Goal: Information Seeking & Learning: Learn about a topic

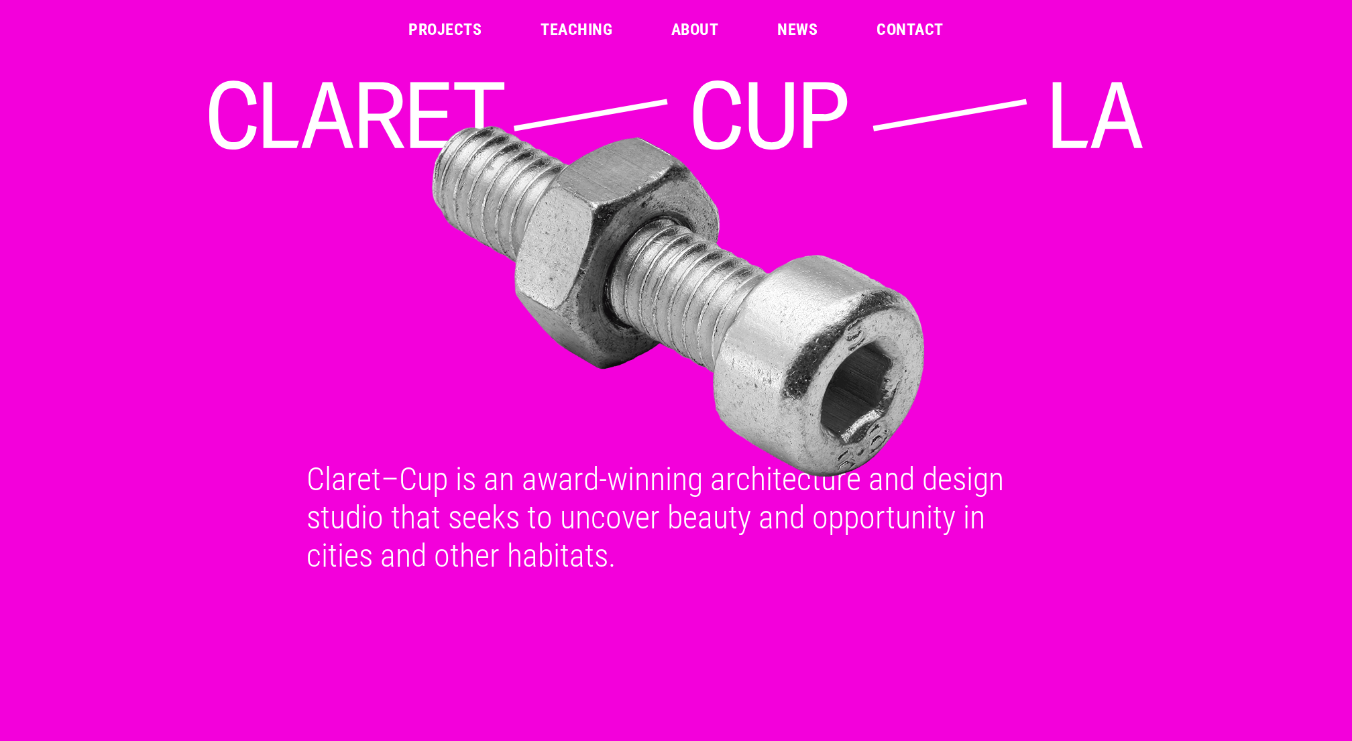
click at [461, 27] on link "Projects" at bounding box center [444, 29] width 73 height 16
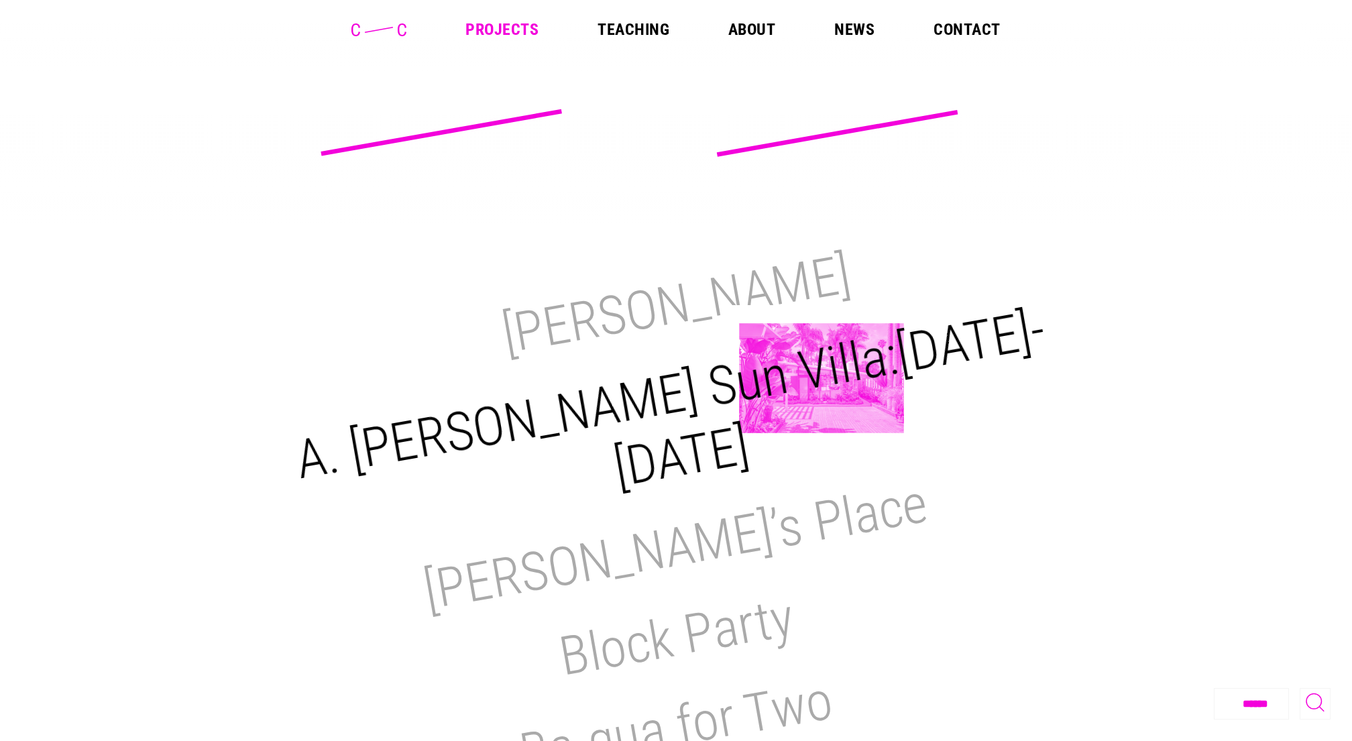
click at [821, 378] on h2 "A. Quincy Jones Sun Villa:1950-2021" at bounding box center [670, 399] width 758 height 202
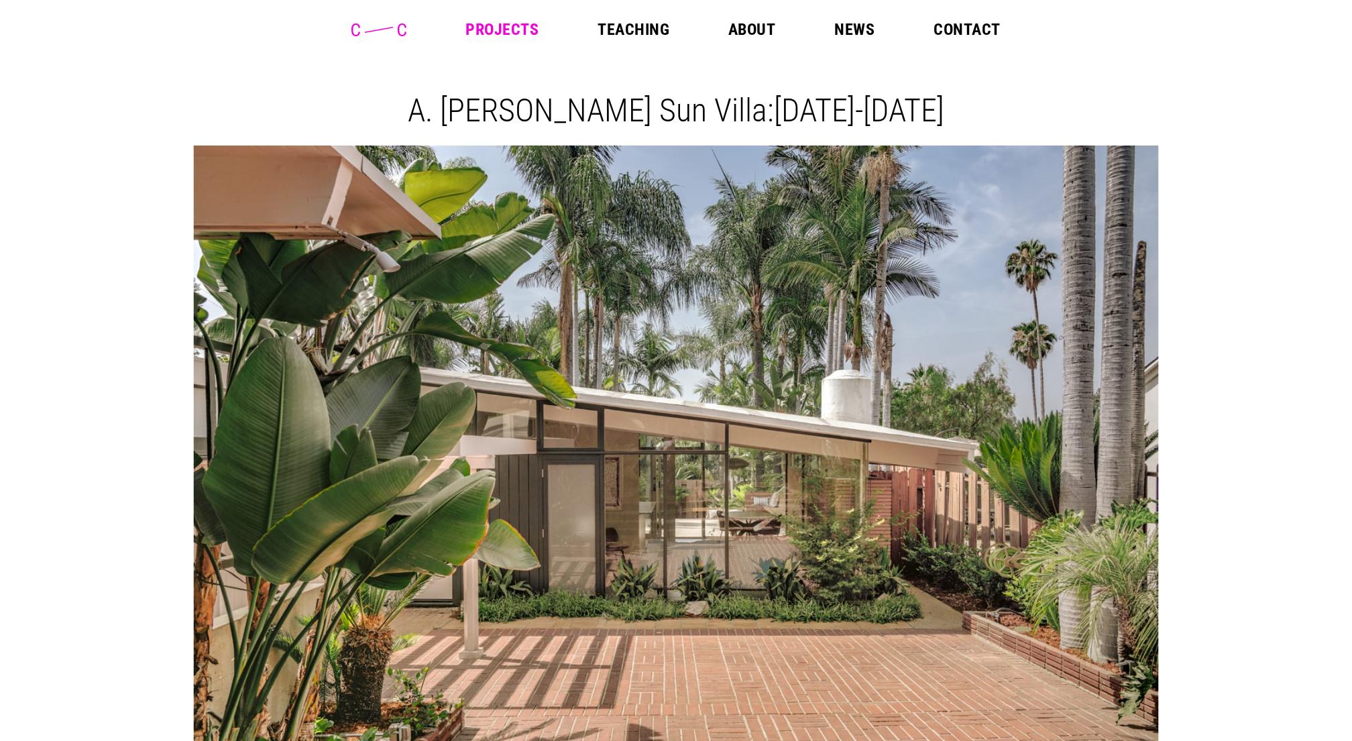
click at [744, 25] on link "About" at bounding box center [751, 29] width 47 height 16
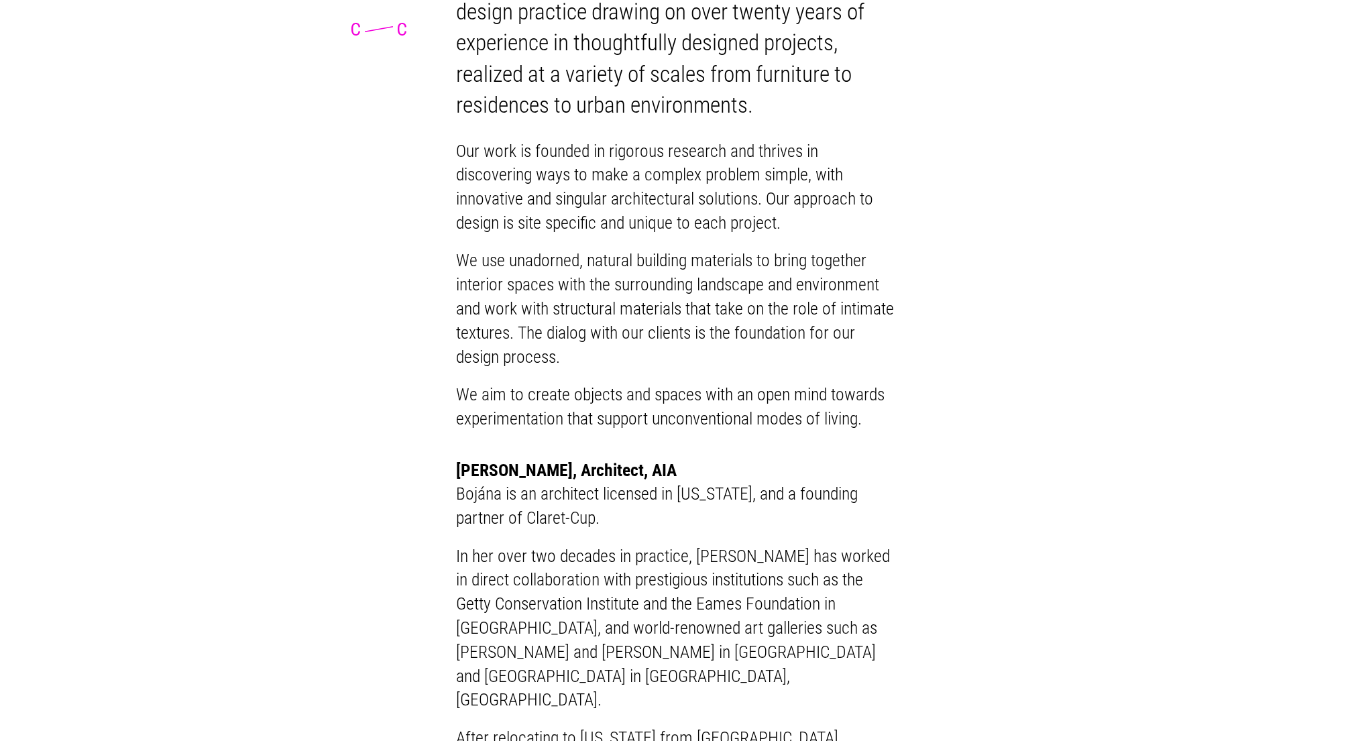
scroll to position [727, 0]
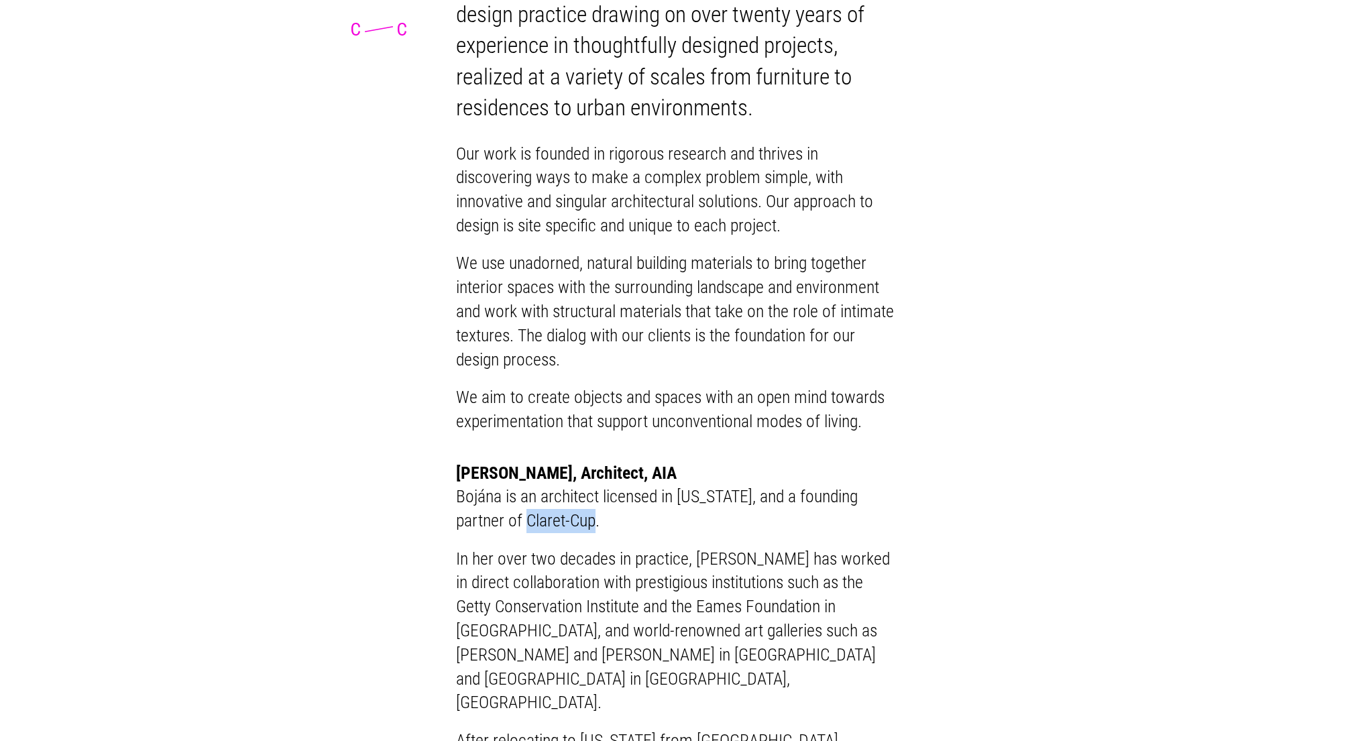
drag, startPoint x: 465, startPoint y: 532, endPoint x: 531, endPoint y: 533, distance: 65.7
click at [531, 533] on p "Bojána is an architect licensed in California, and a founding partner of Claret…" at bounding box center [676, 509] width 440 height 48
copy p "Claret-Cup"
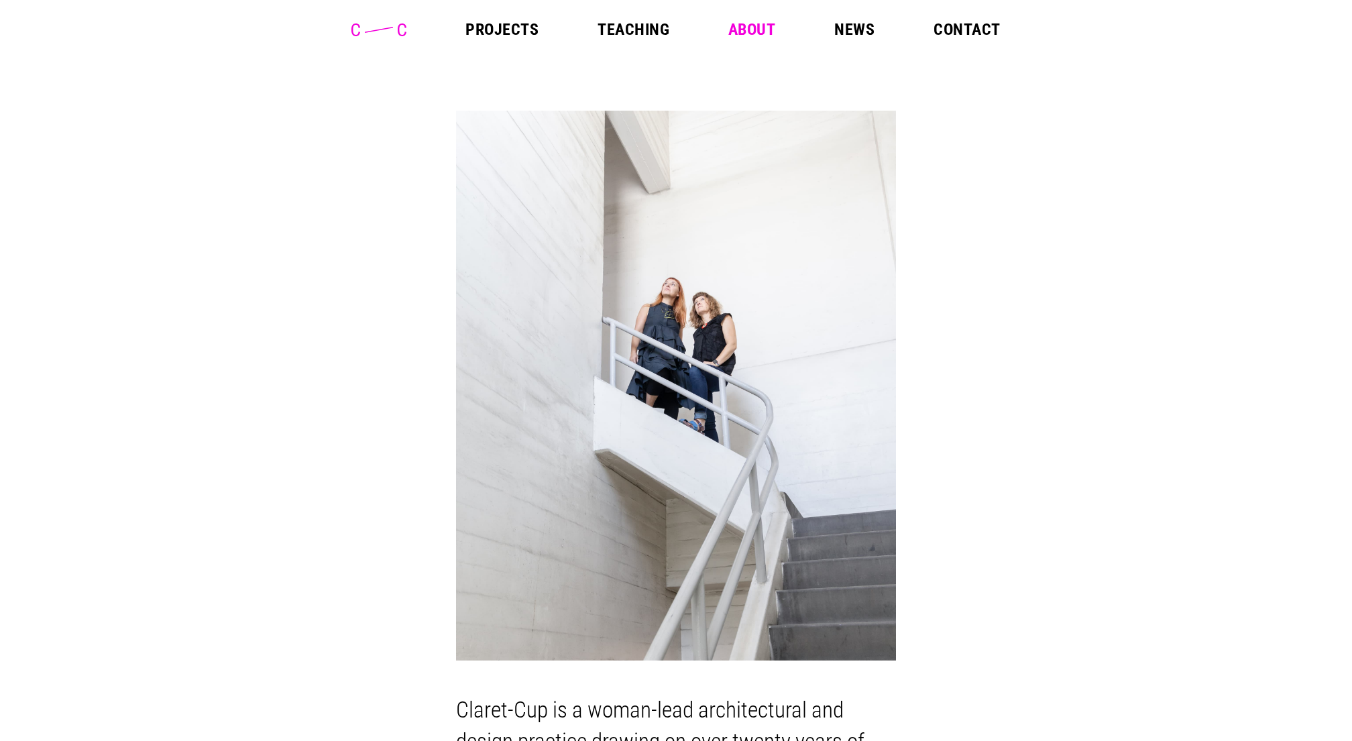
click at [961, 33] on link "Contact" at bounding box center [966, 29] width 66 height 16
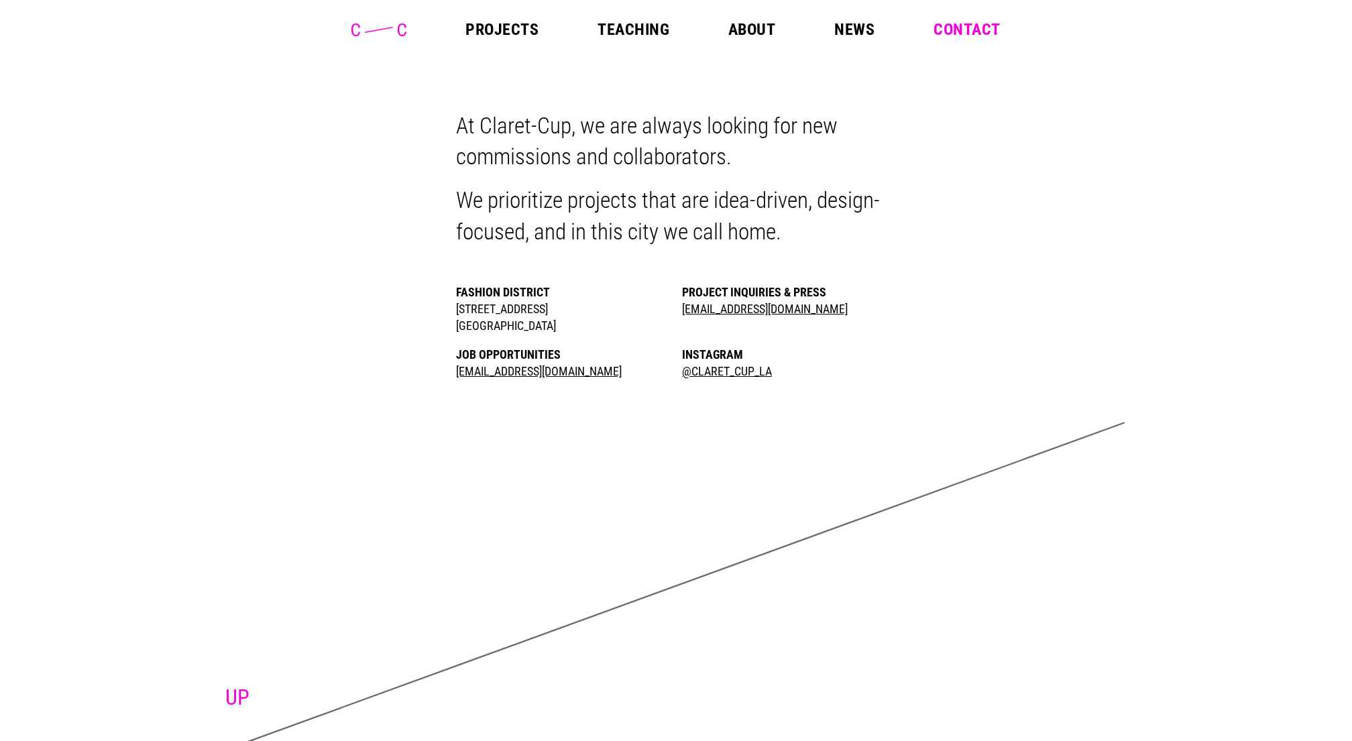
click at [525, 36] on link "Projects" at bounding box center [501, 29] width 73 height 16
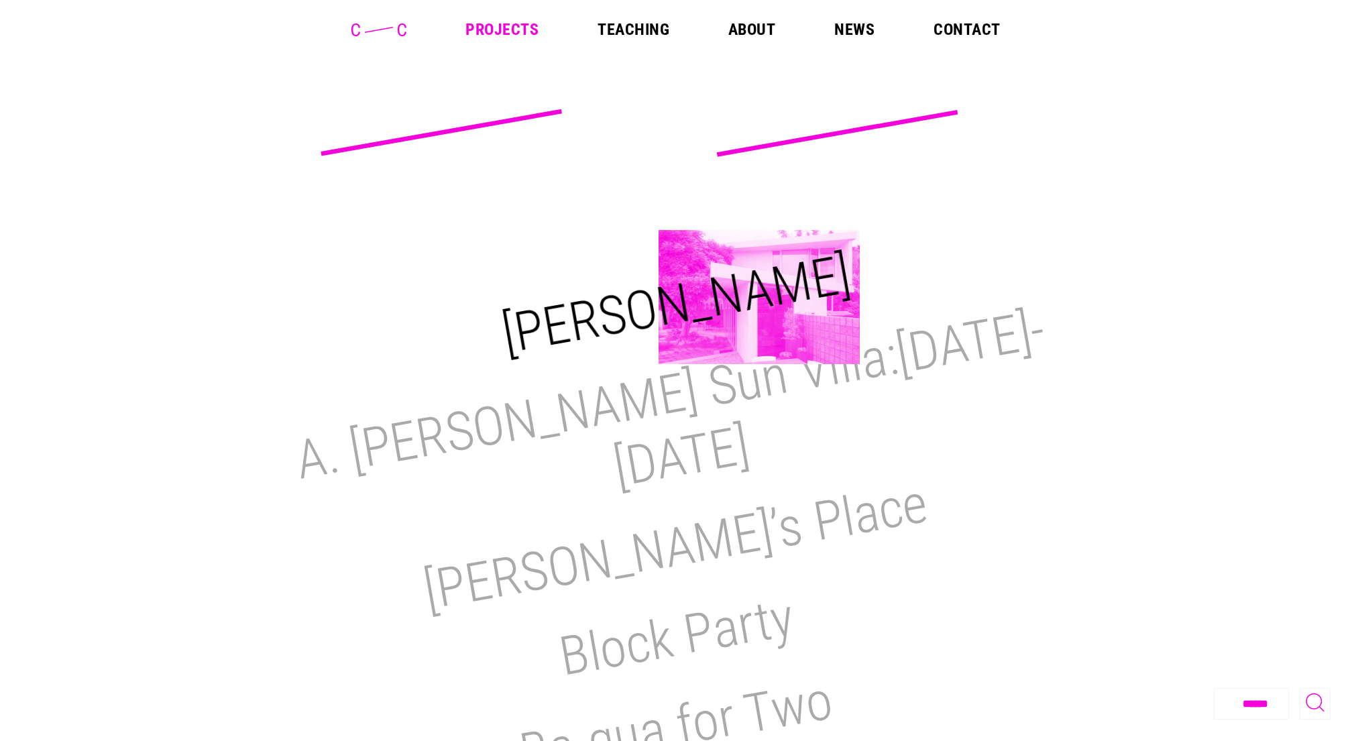
click at [759, 297] on h2 "[PERSON_NAME]" at bounding box center [675, 304] width 357 height 123
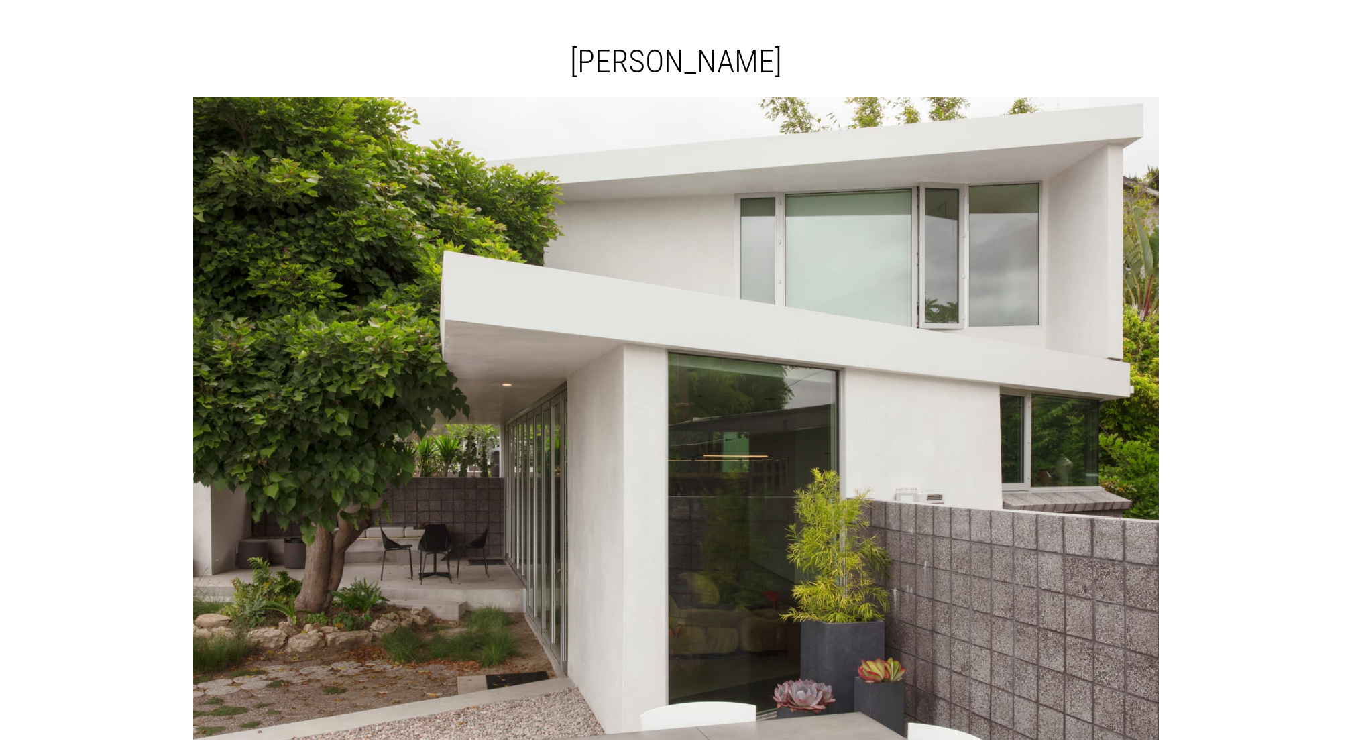
scroll to position [561, 0]
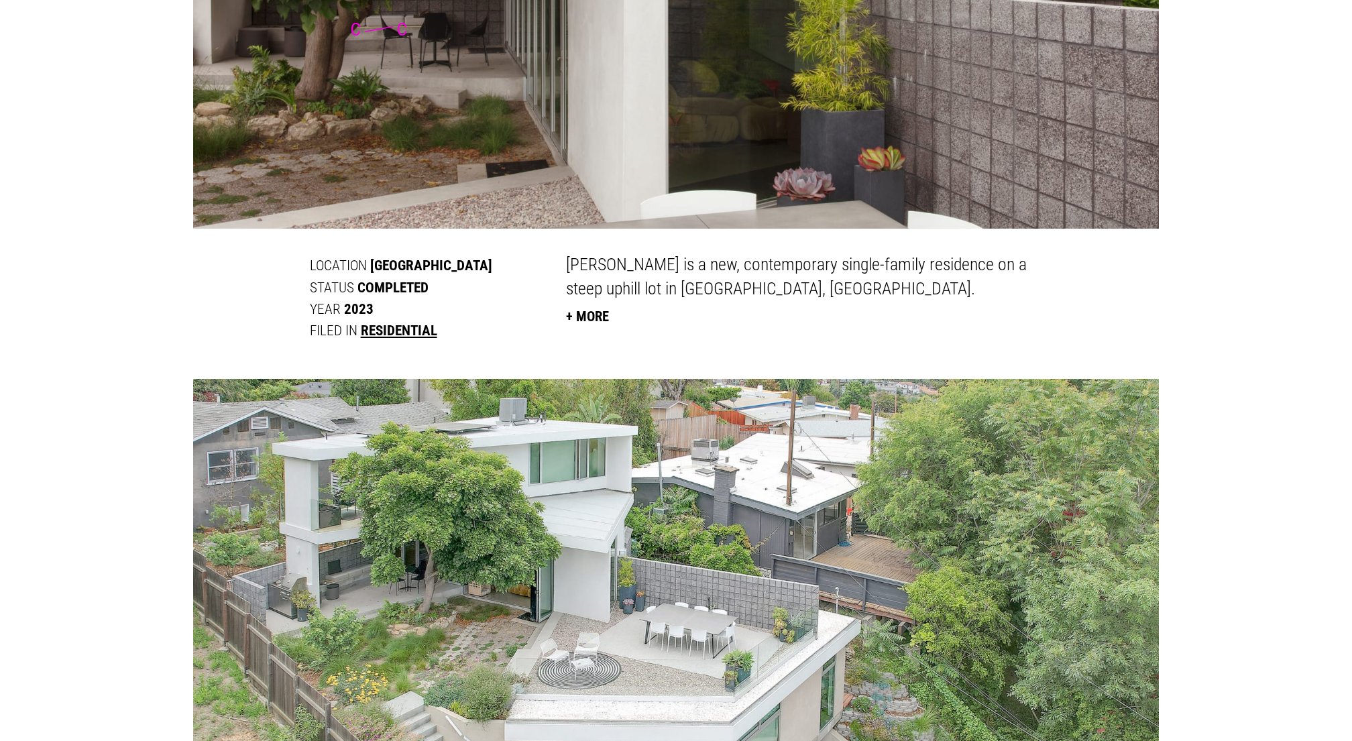
click at [609, 318] on button "+ More" at bounding box center [587, 316] width 43 height 30
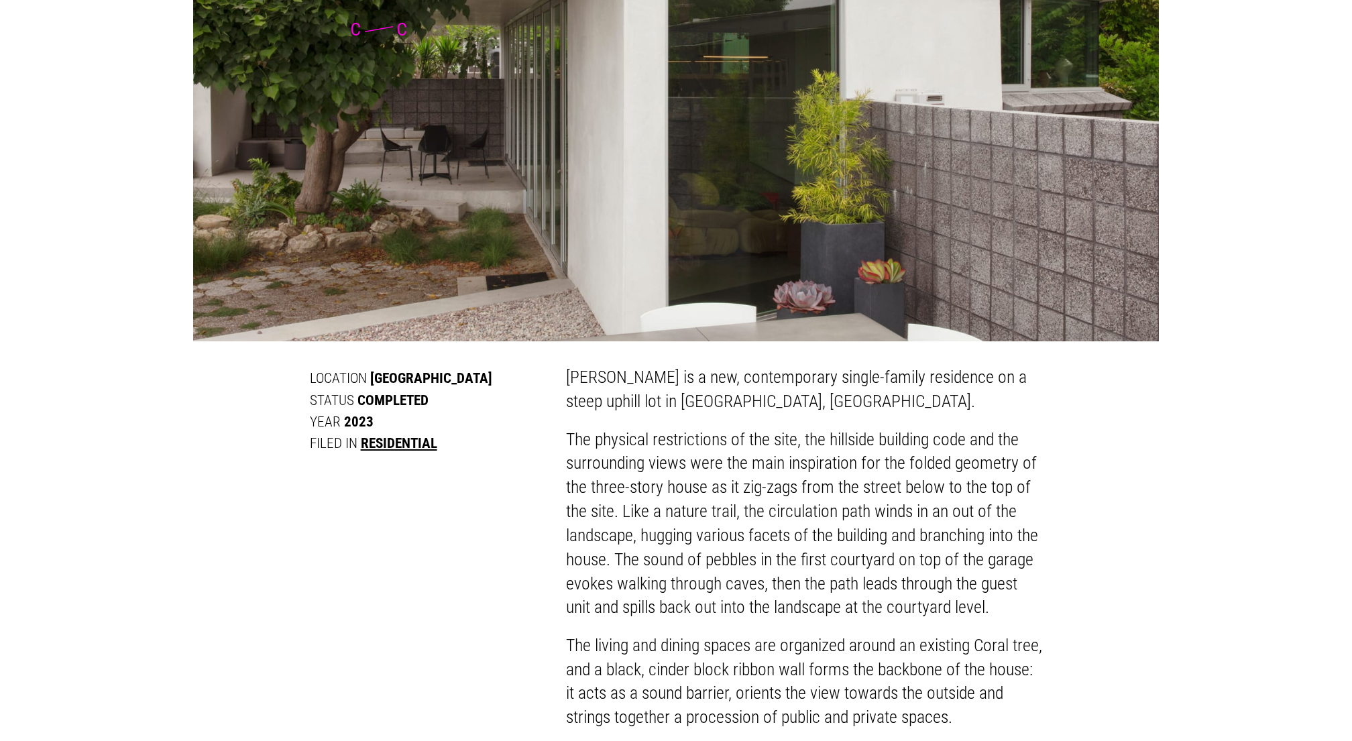
scroll to position [504, 0]
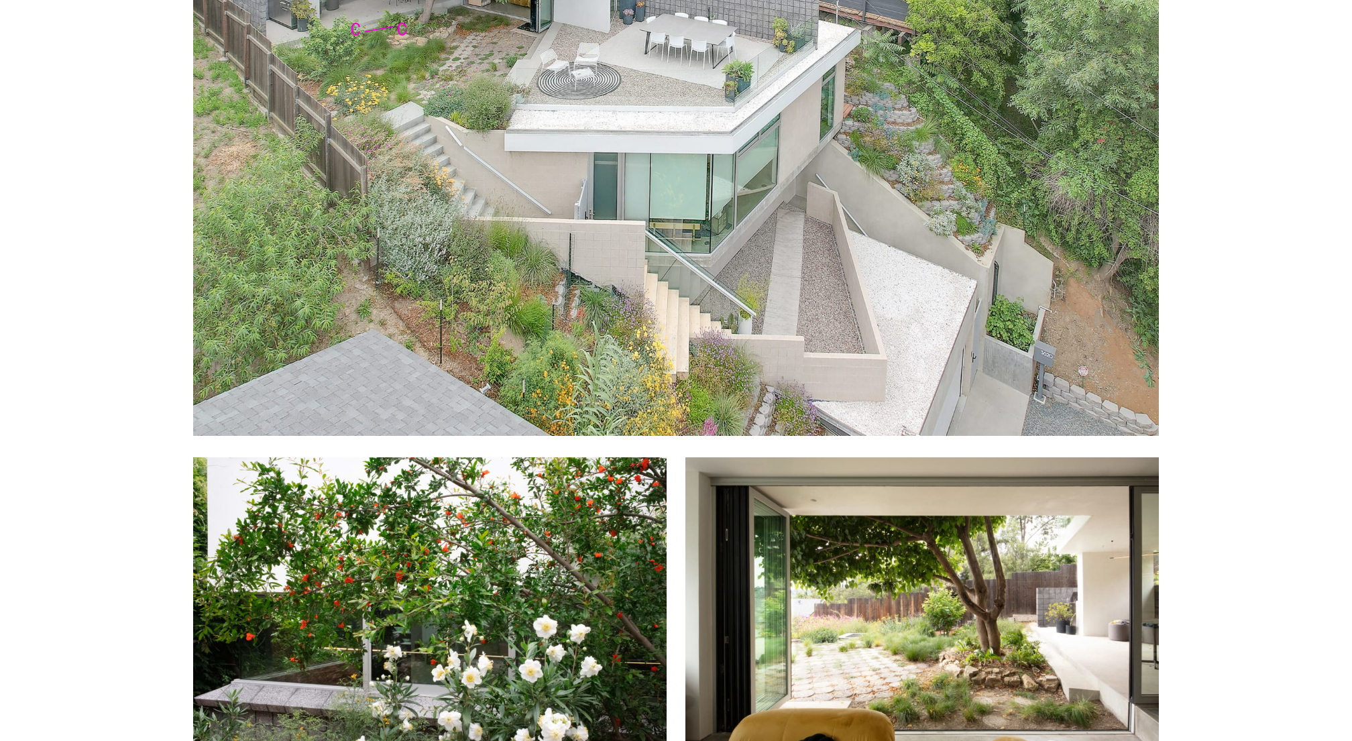
scroll to position [1973, 0]
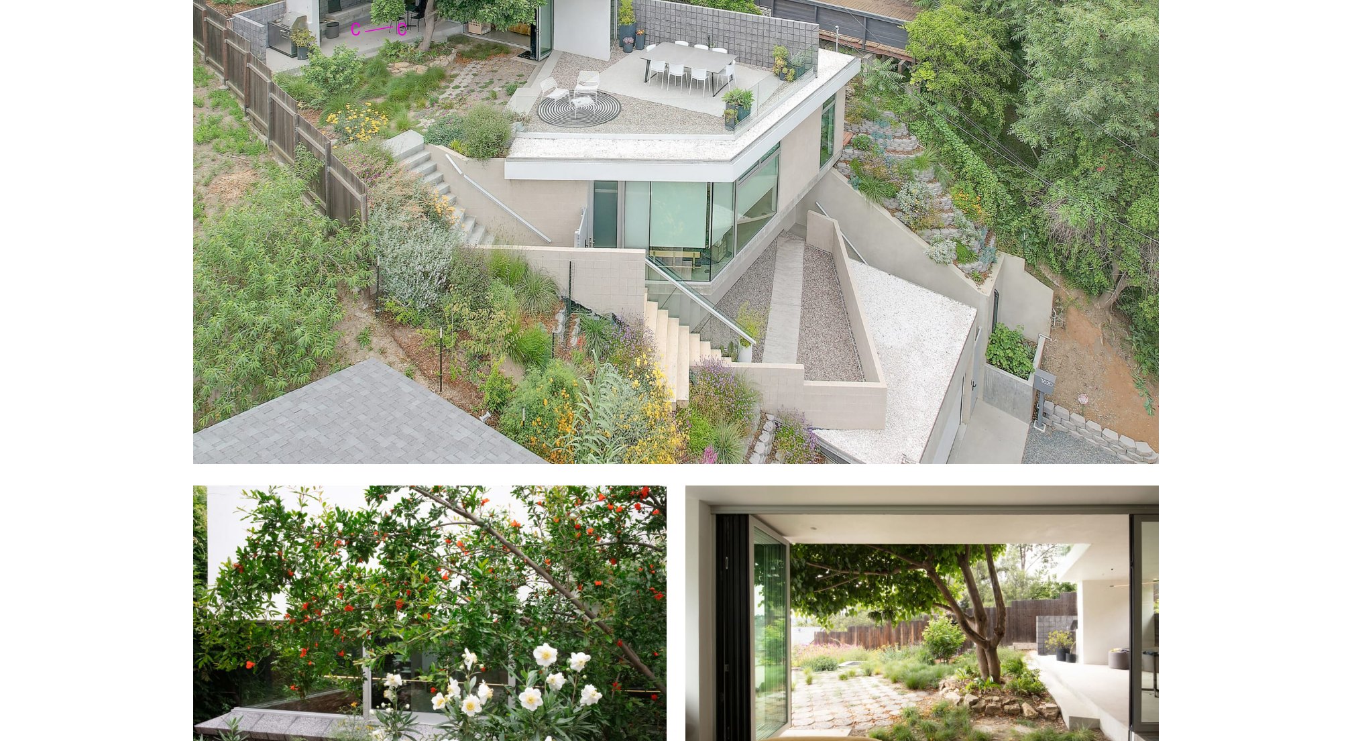
click at [829, 272] on img at bounding box center [676, 141] width 966 height 646
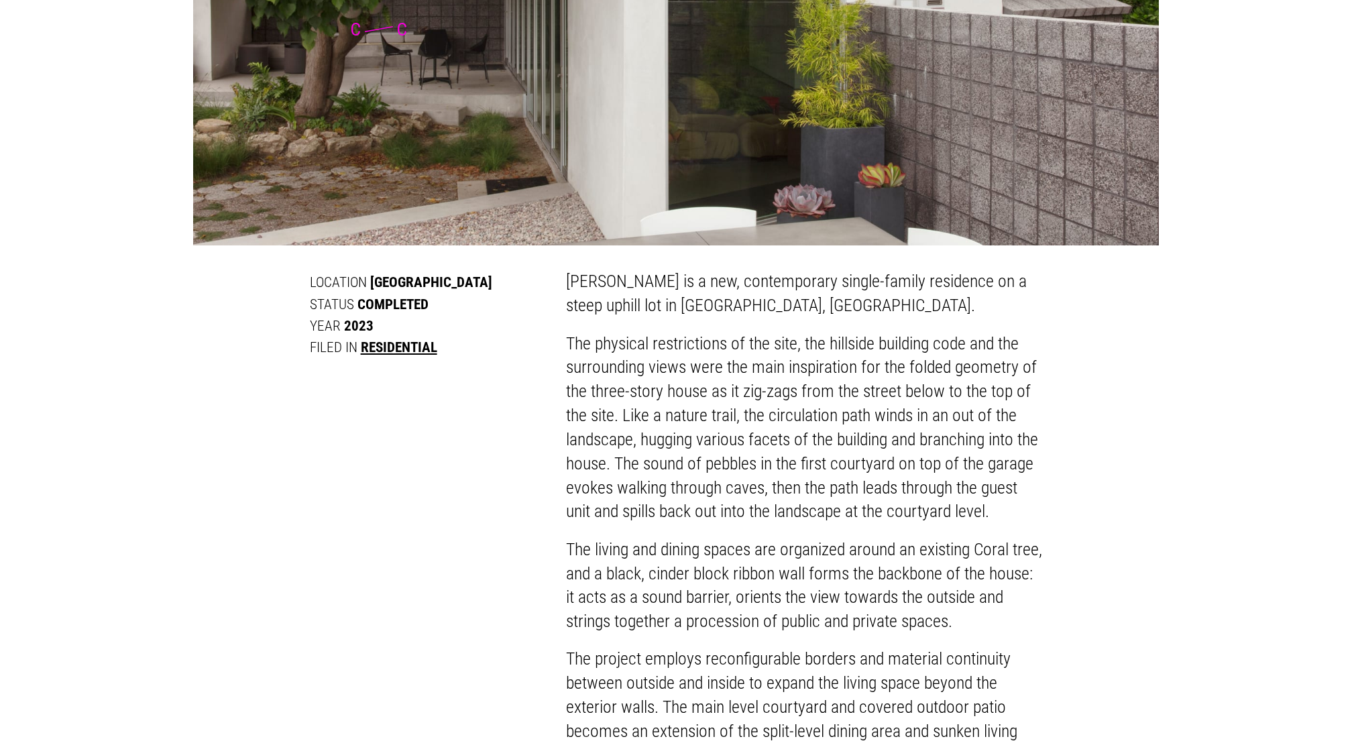
scroll to position [0, 0]
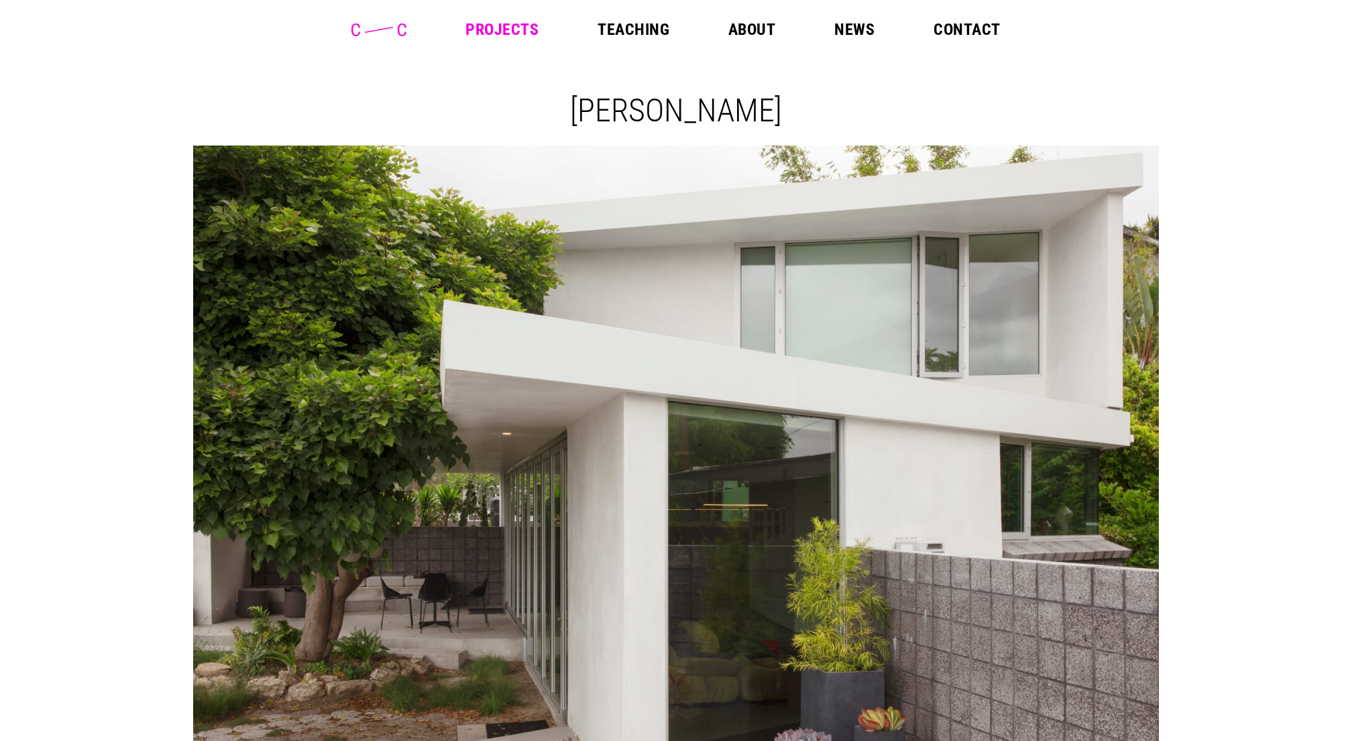
click at [518, 31] on link "Projects" at bounding box center [501, 29] width 73 height 16
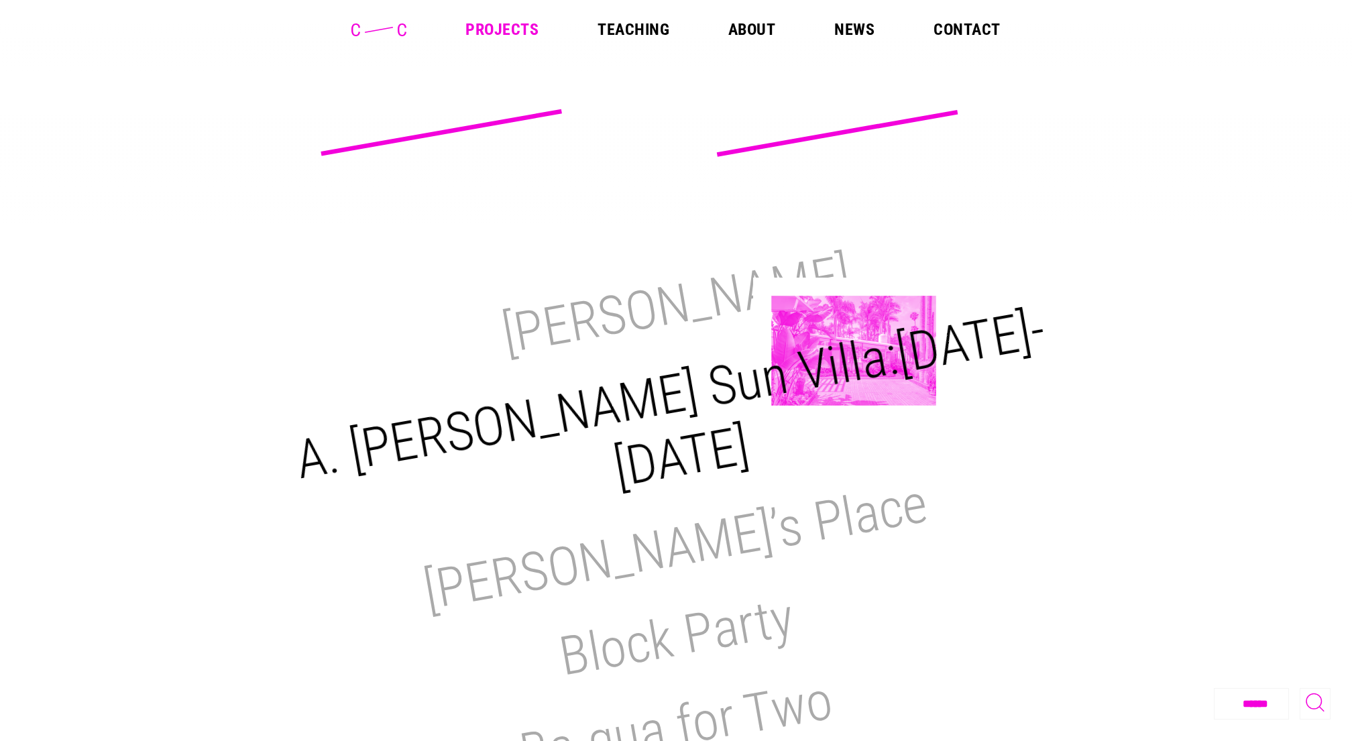
click at [854, 351] on h2 "A. [PERSON_NAME] Sun Villa:[DATE]-[DATE]" at bounding box center [670, 399] width 758 height 202
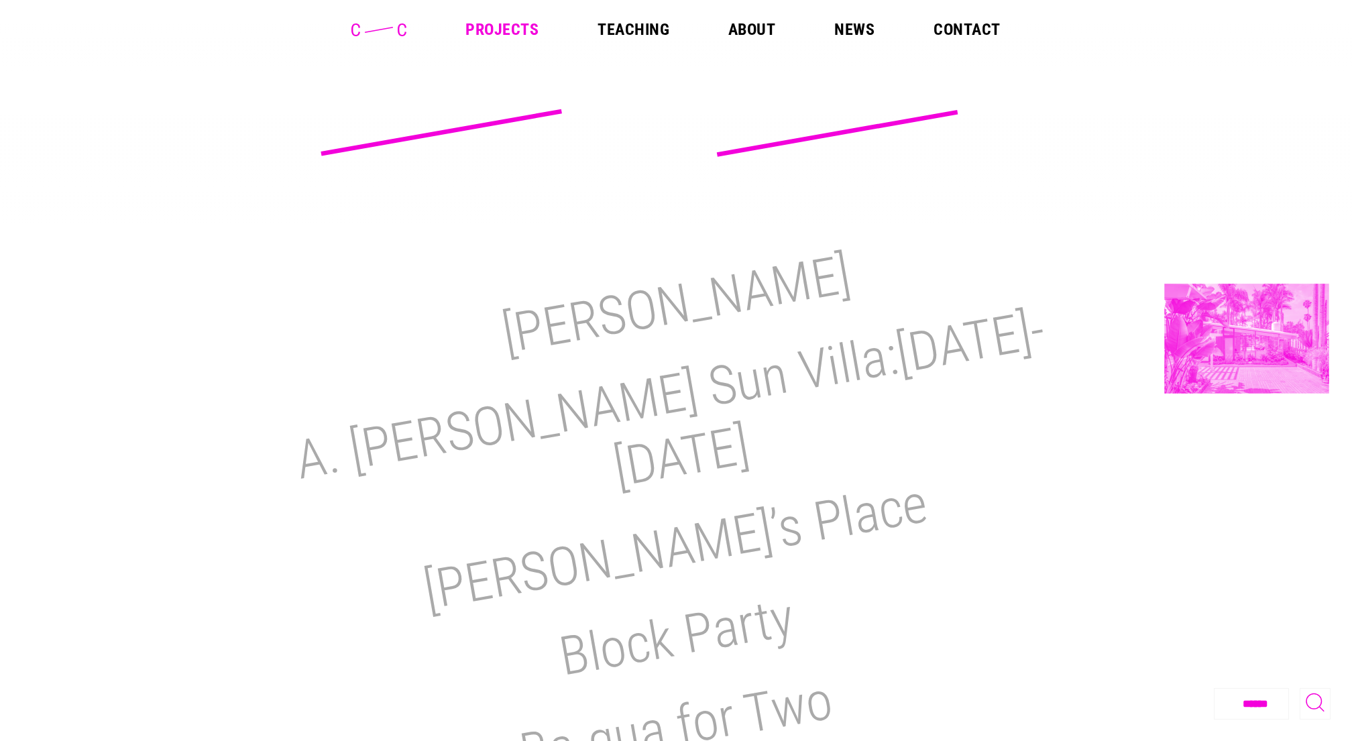
scroll to position [3, 0]
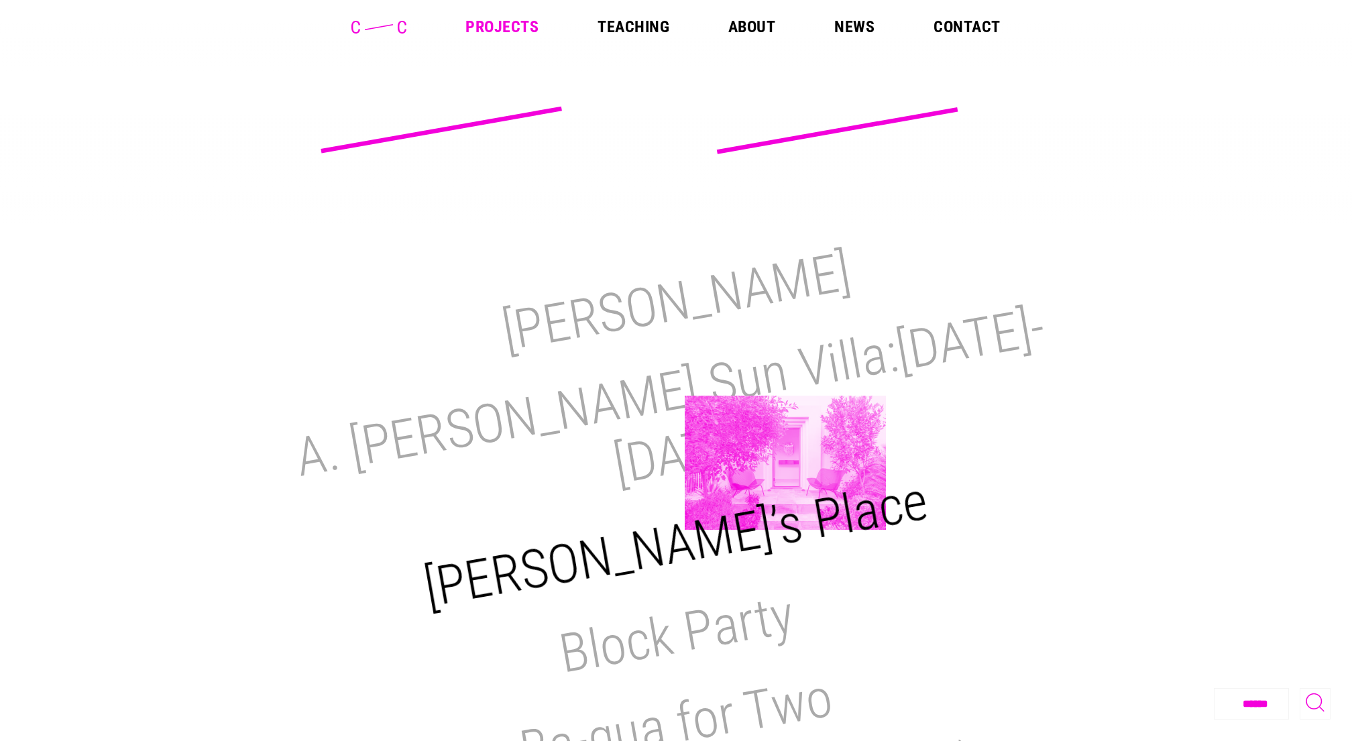
click at [785, 469] on h2 "[PERSON_NAME]’s Place" at bounding box center [676, 544] width 513 height 151
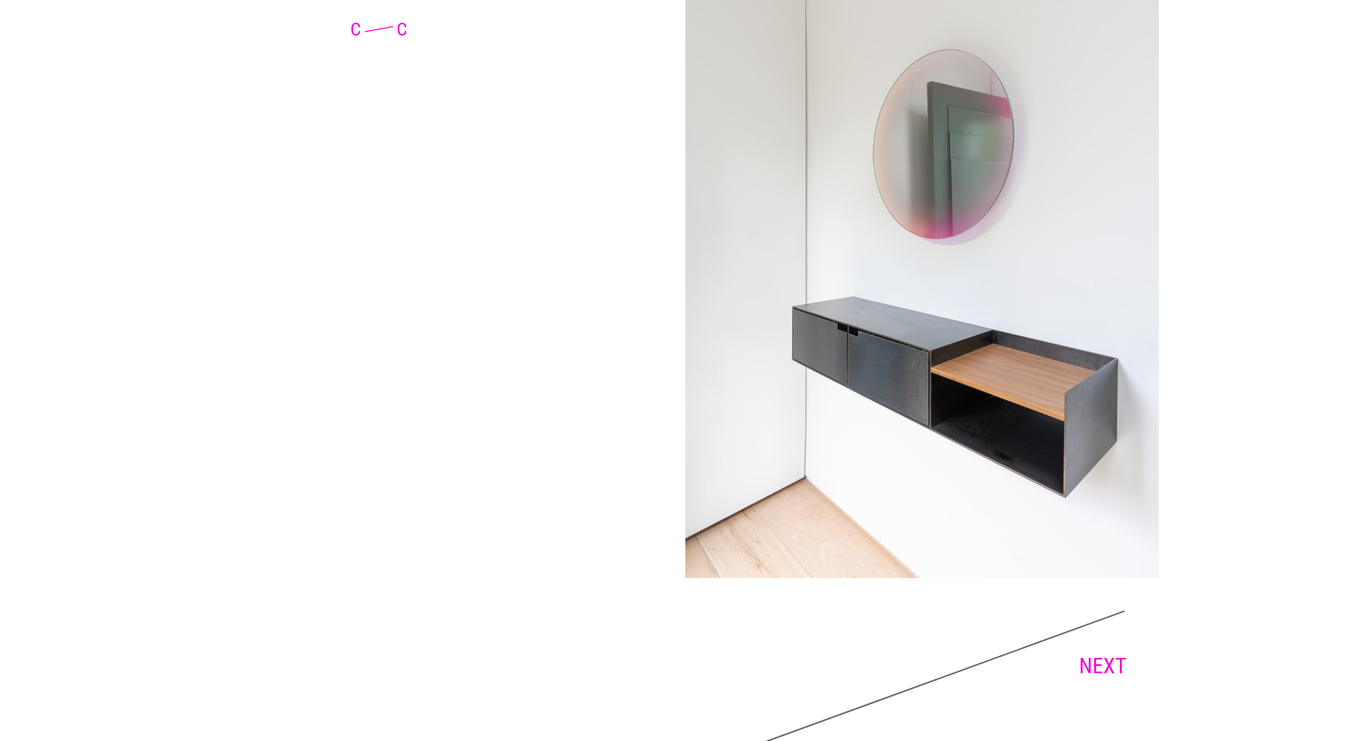
scroll to position [7865, 0]
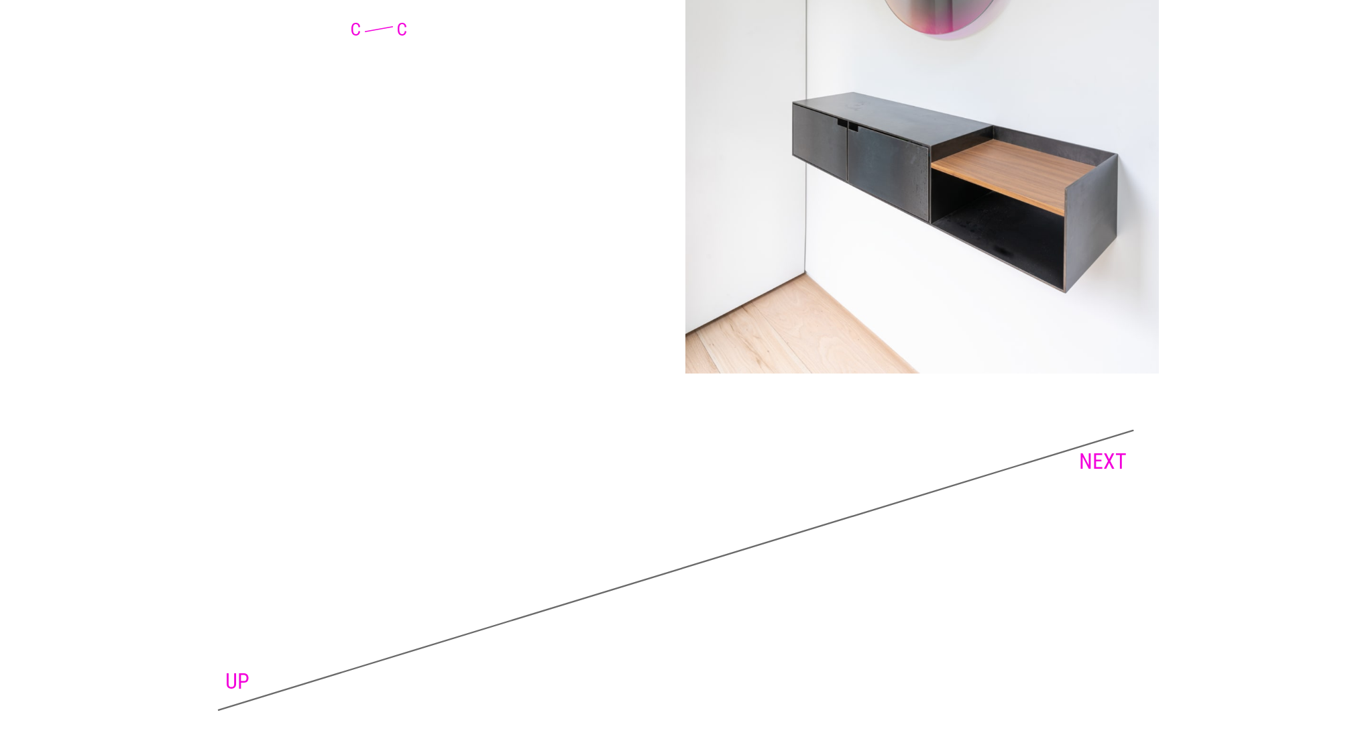
click at [1118, 449] on link "NEXT" at bounding box center [1103, 461] width 48 height 25
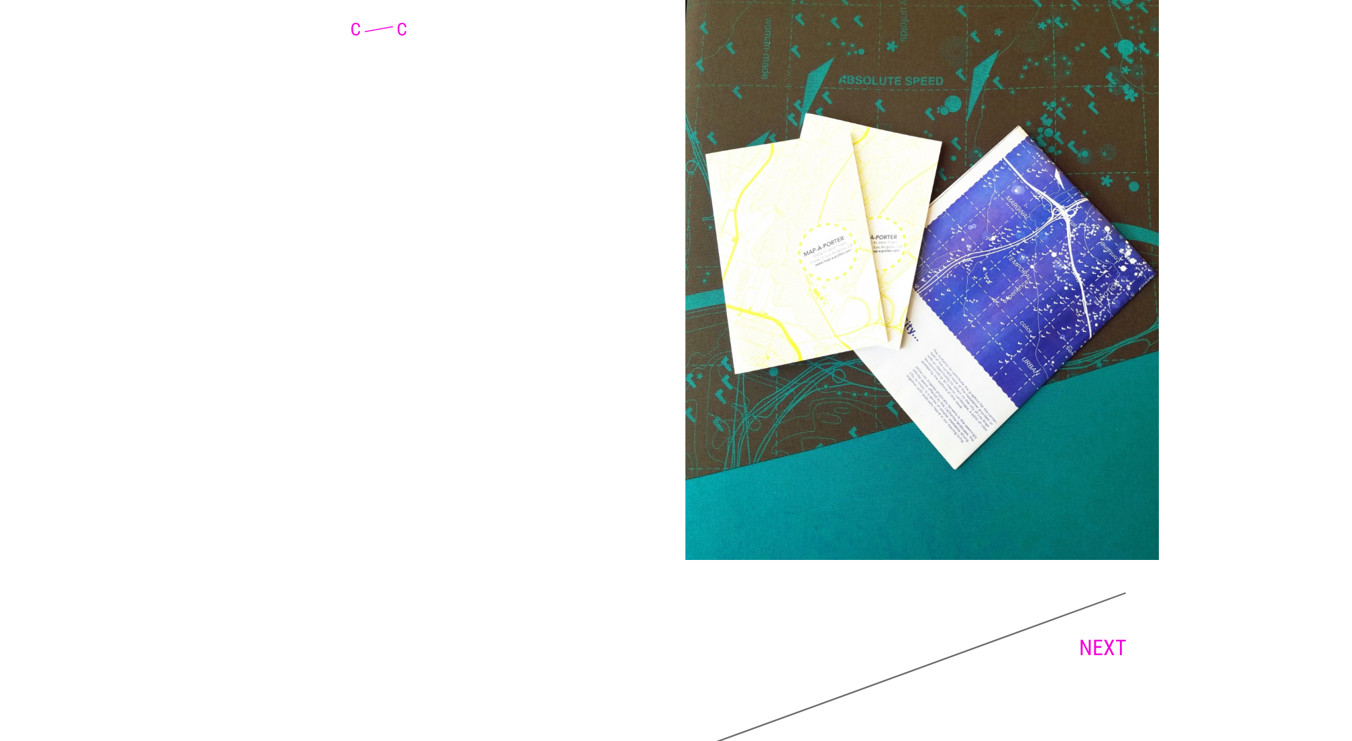
scroll to position [2861, 0]
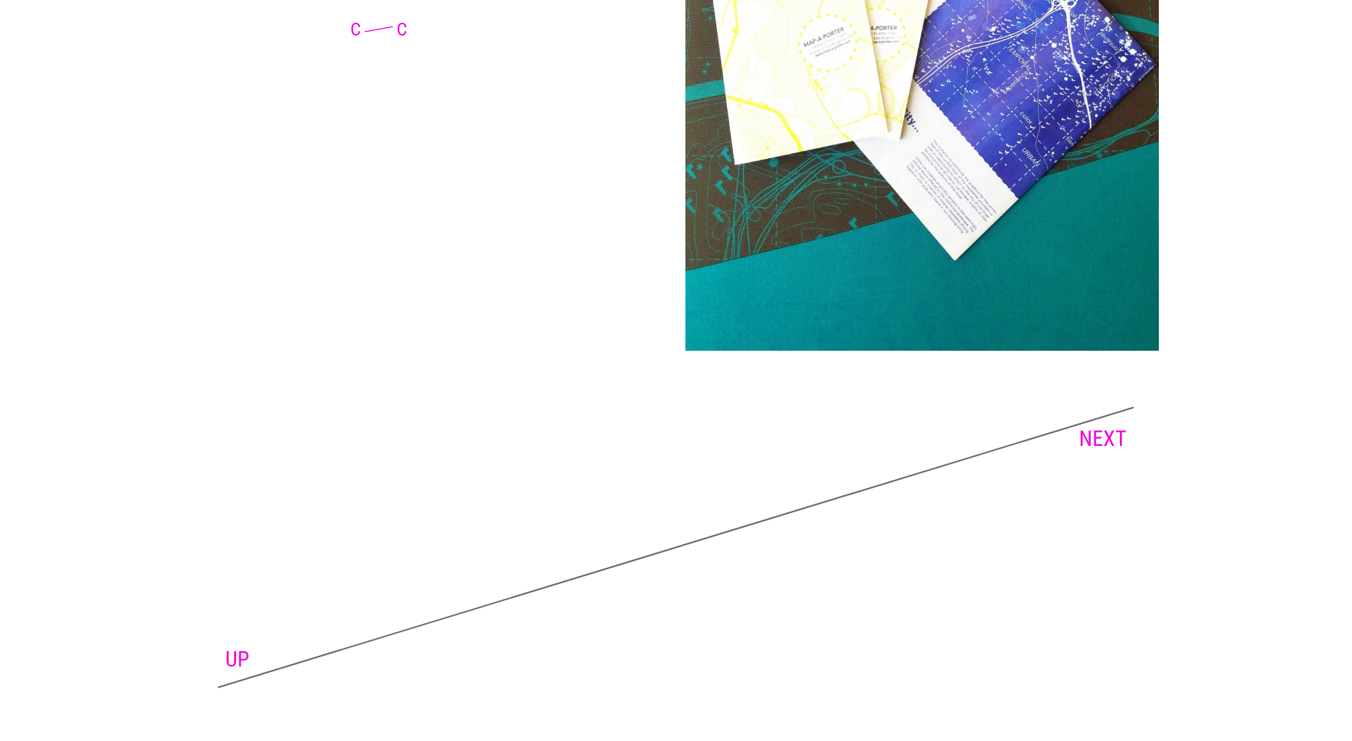
click at [1120, 430] on link "NEXT" at bounding box center [1103, 438] width 48 height 25
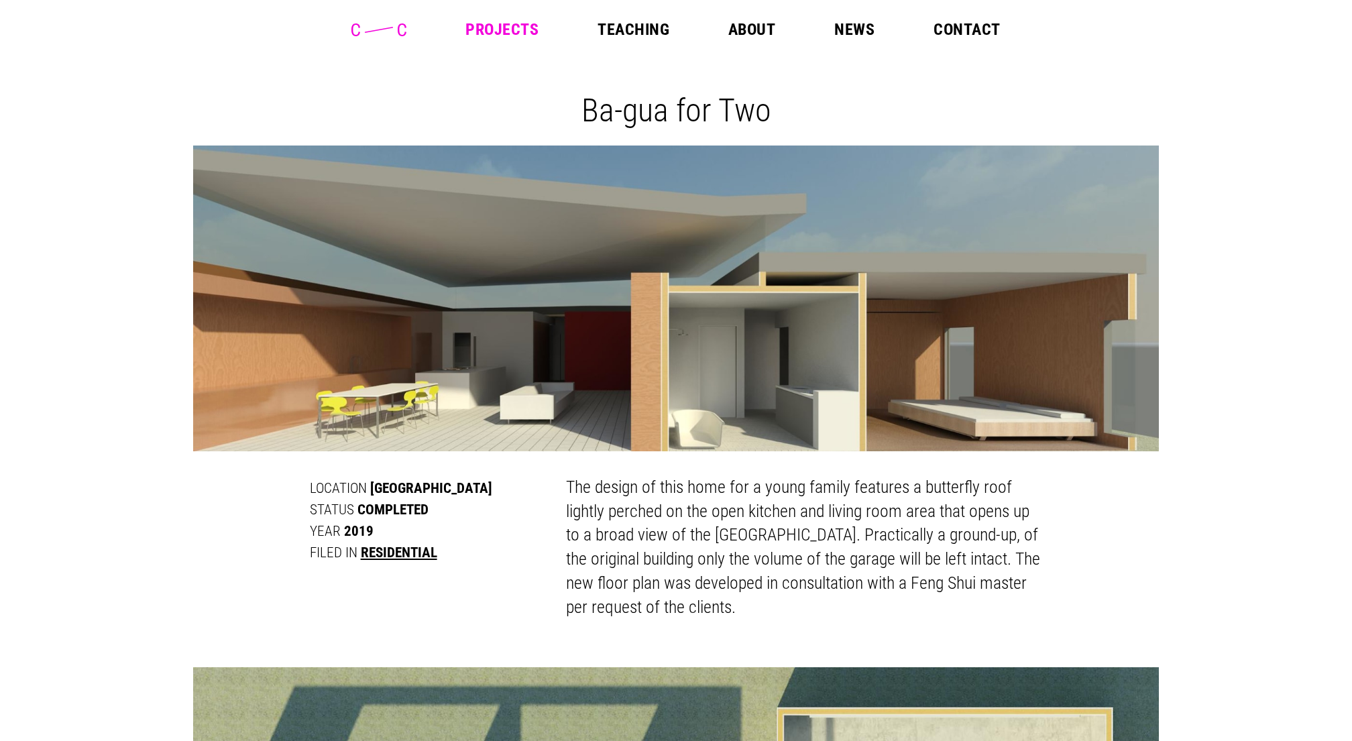
scroll to position [49, 0]
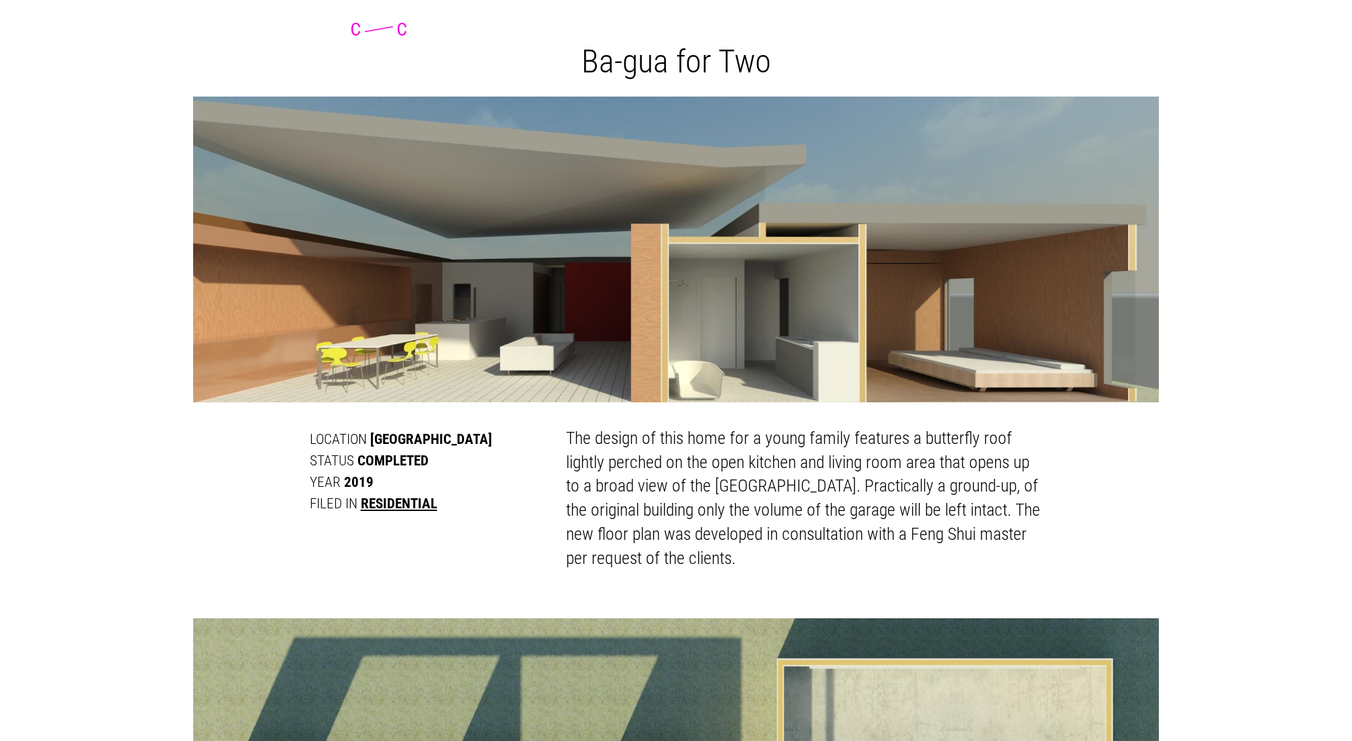
click at [985, 279] on img at bounding box center [676, 250] width 966 height 306
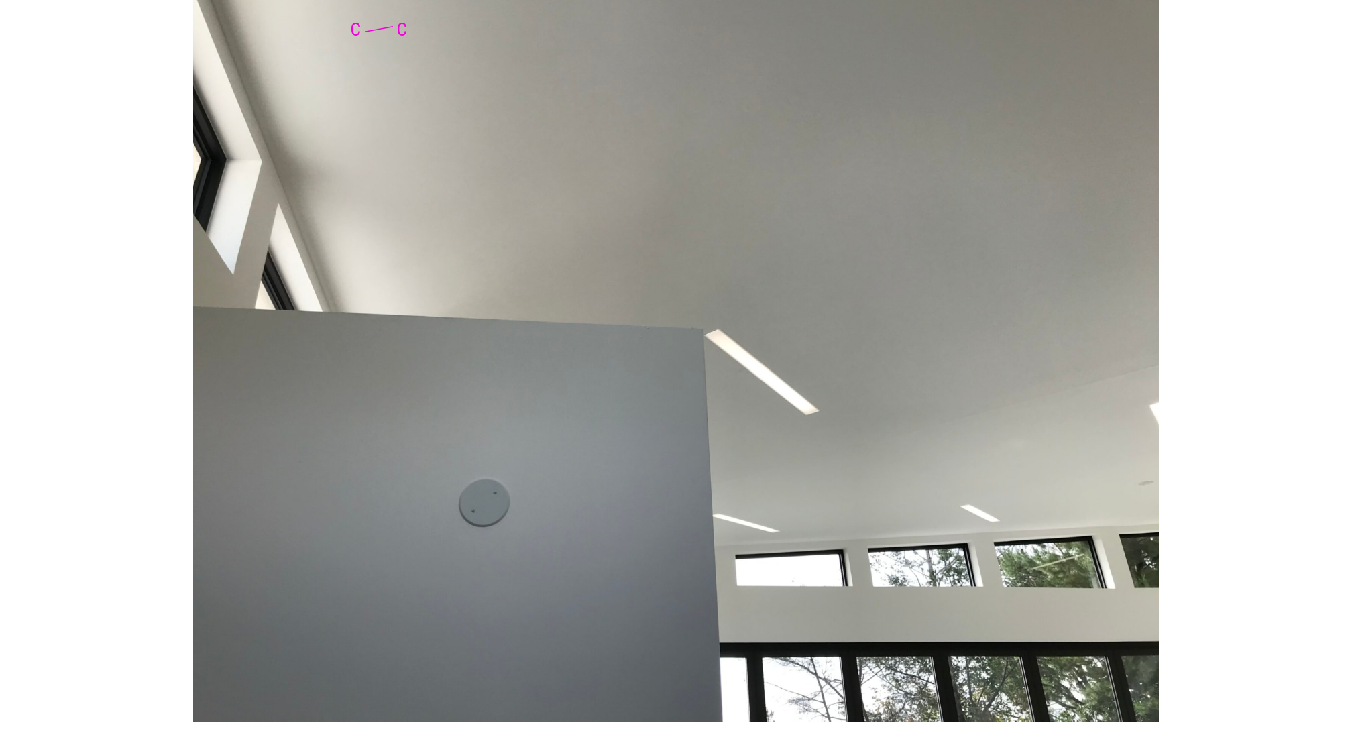
scroll to position [5156, 0]
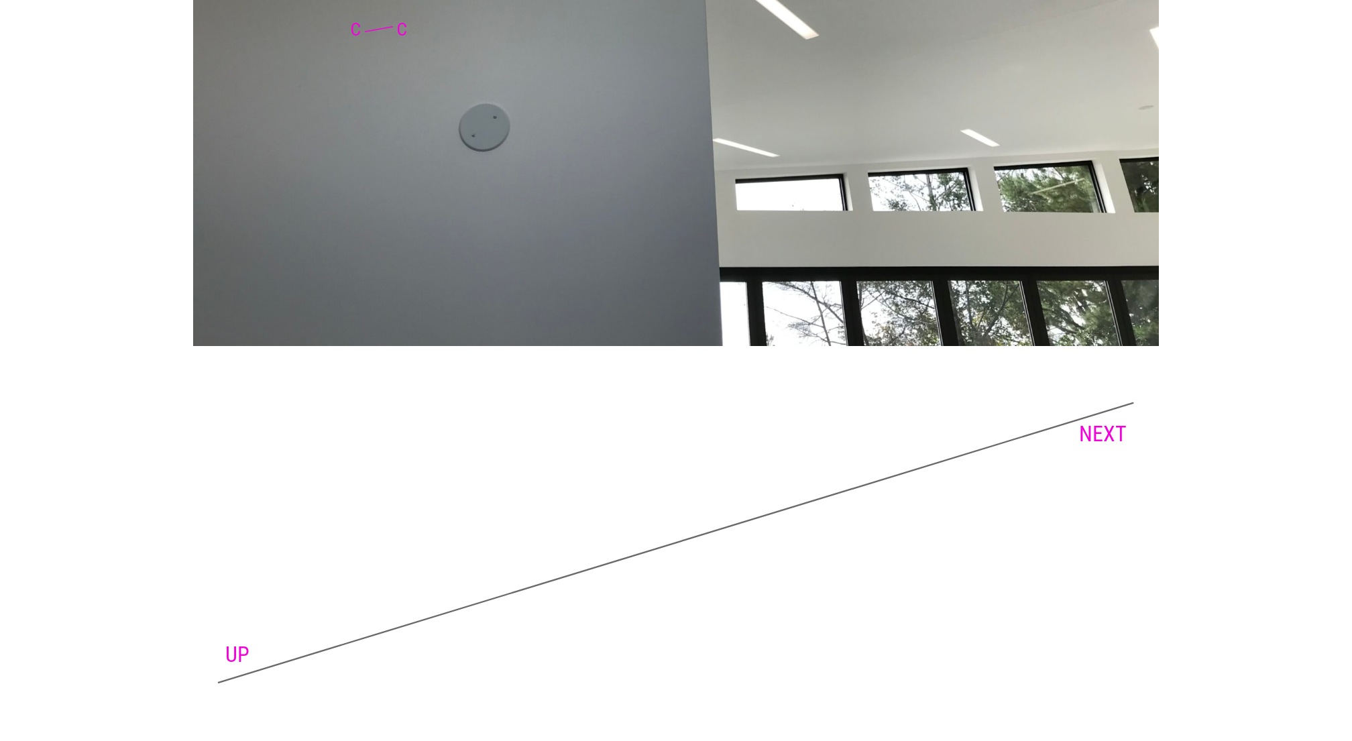
click at [1100, 435] on link "NEXT" at bounding box center [1103, 433] width 48 height 25
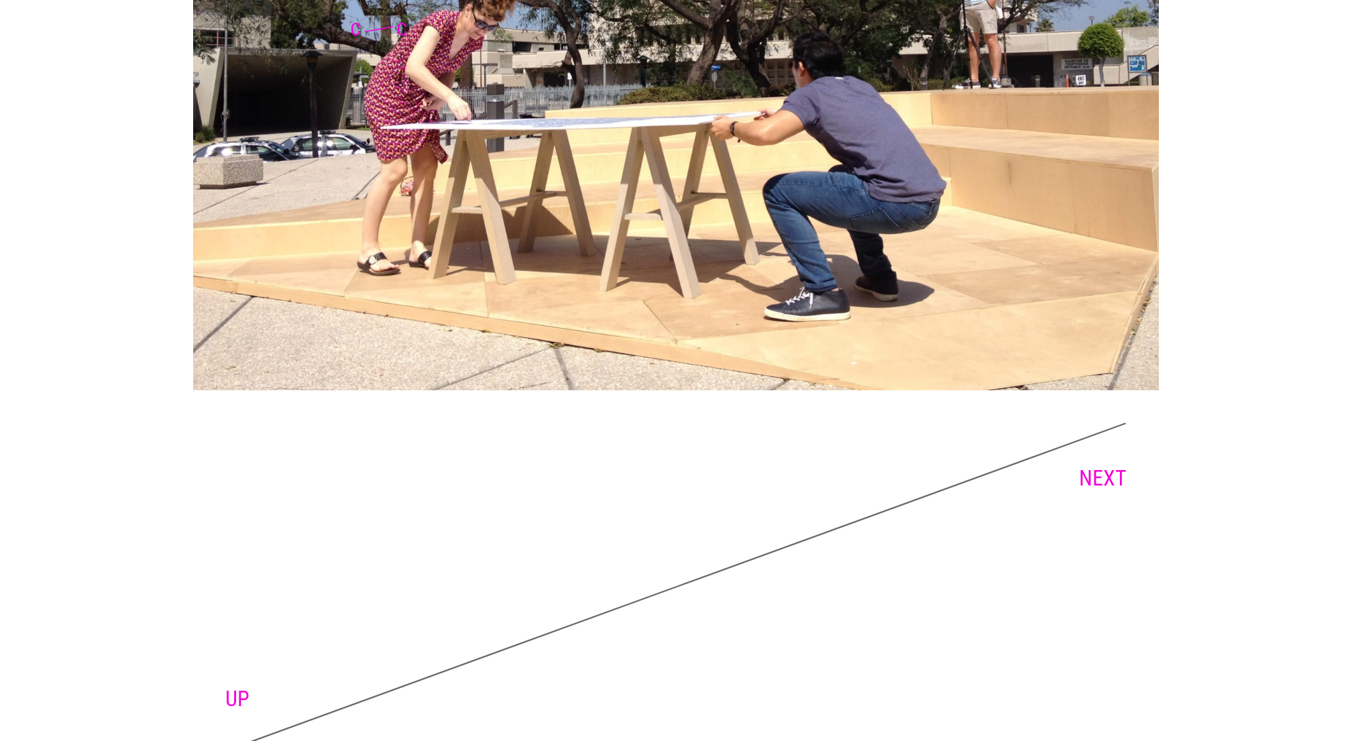
scroll to position [8469, 0]
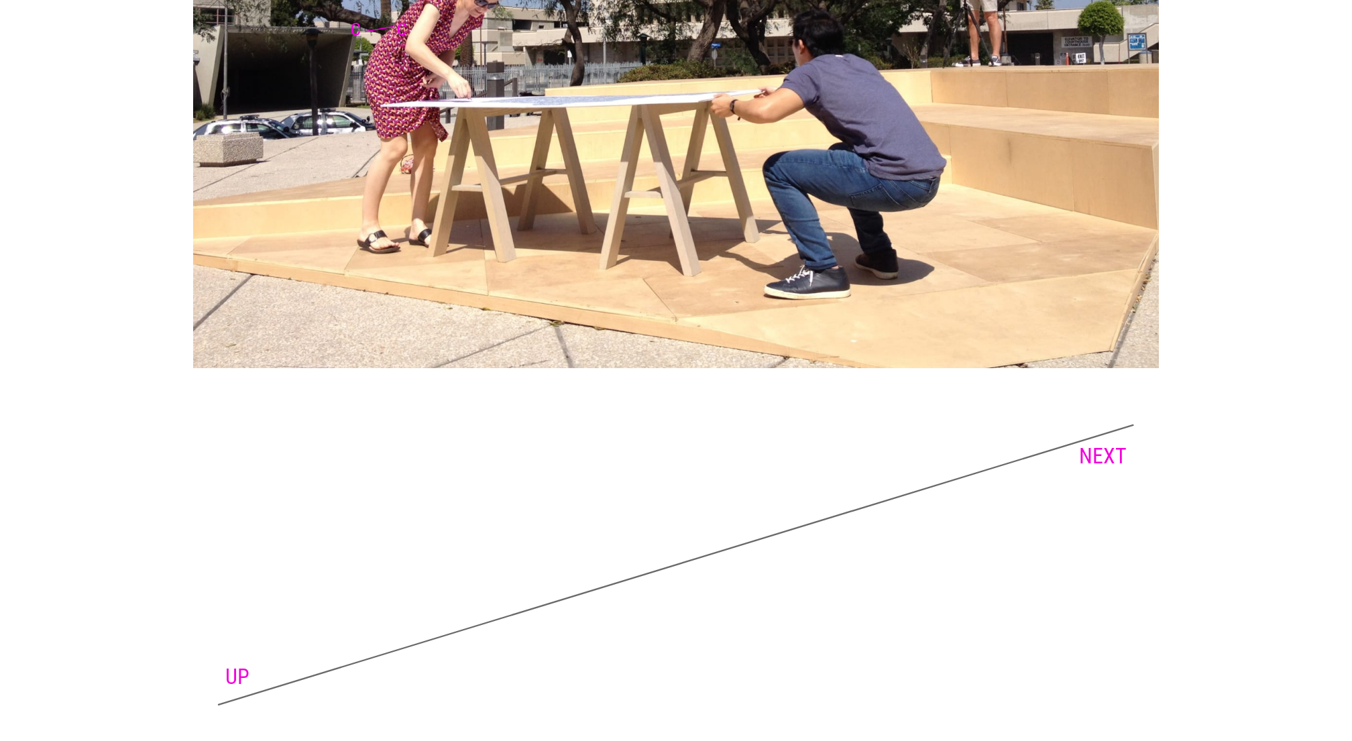
click at [1108, 443] on link "NEXT" at bounding box center [1103, 455] width 48 height 25
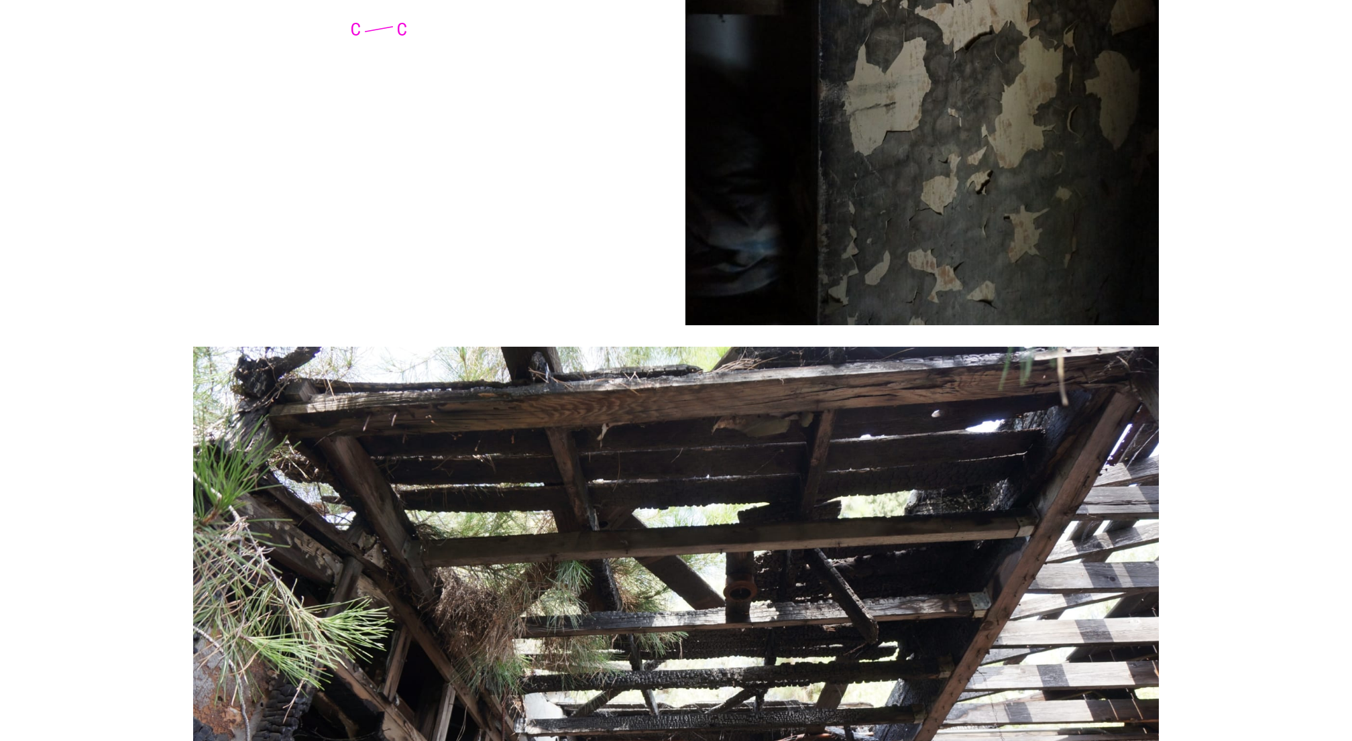
scroll to position [6901, 0]
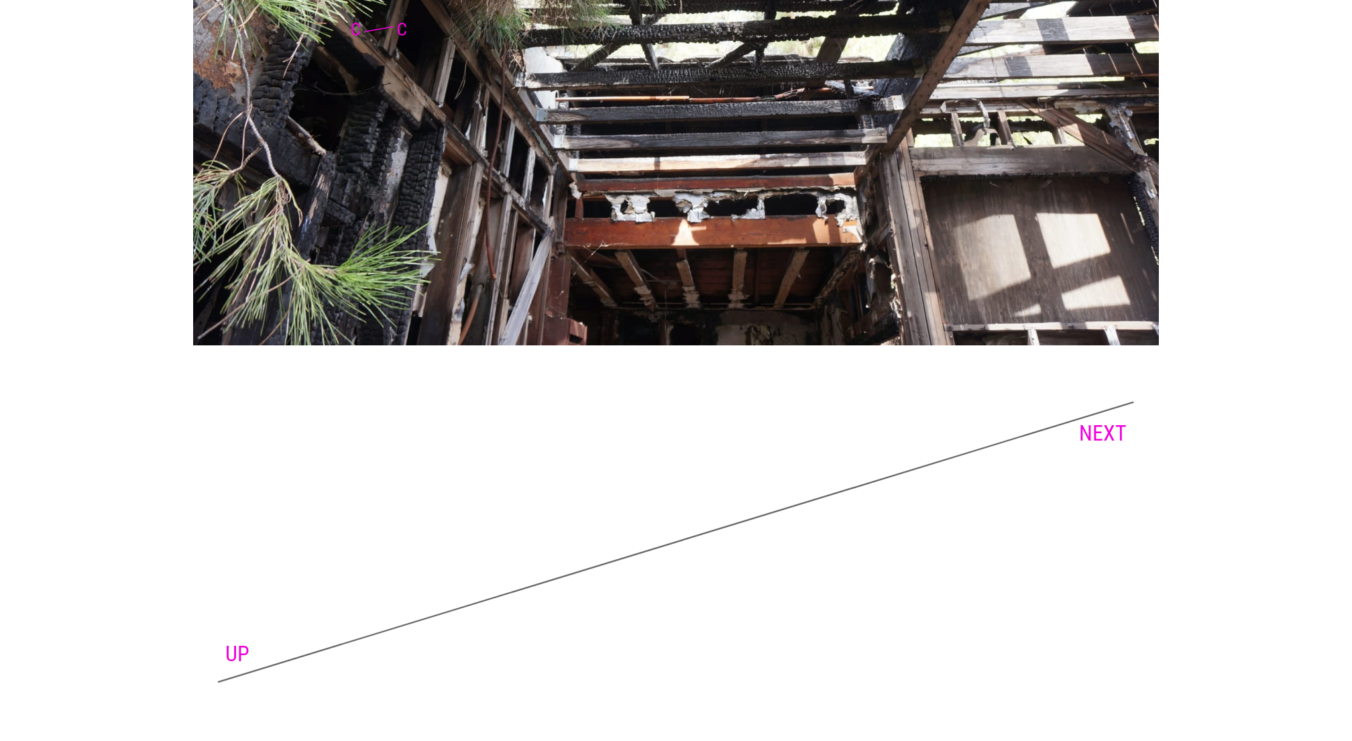
click at [239, 650] on link "UP" at bounding box center [237, 653] width 24 height 25
click at [1085, 428] on link "NEXT" at bounding box center [1103, 432] width 48 height 25
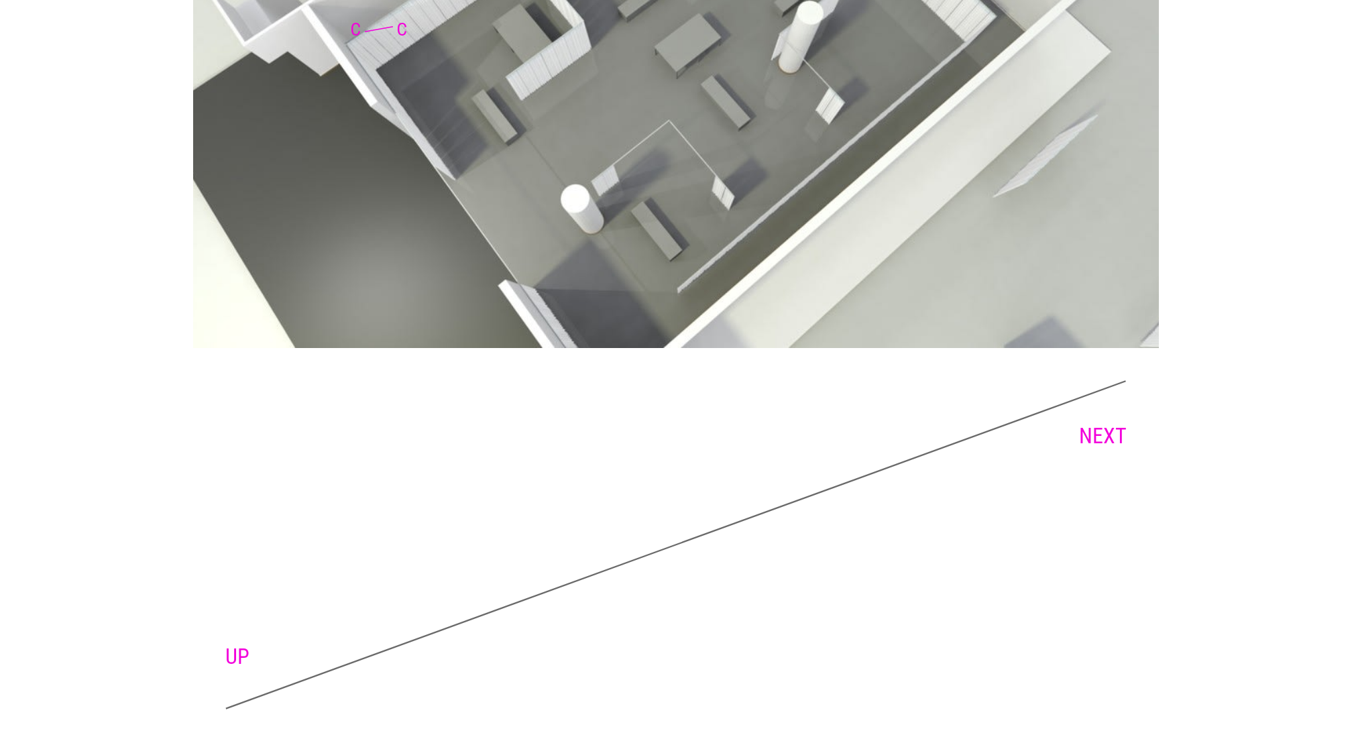
scroll to position [4308, 0]
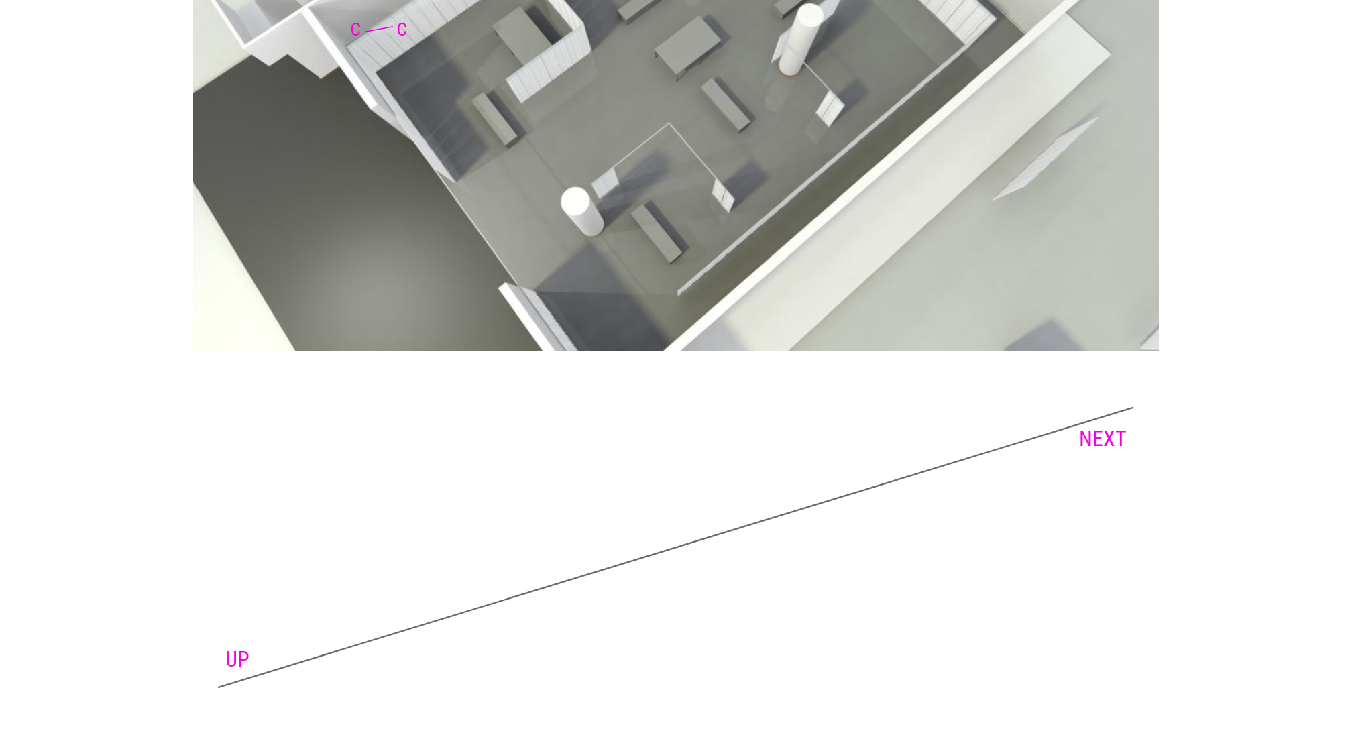
click at [1110, 436] on link "NEXT" at bounding box center [1103, 438] width 48 height 25
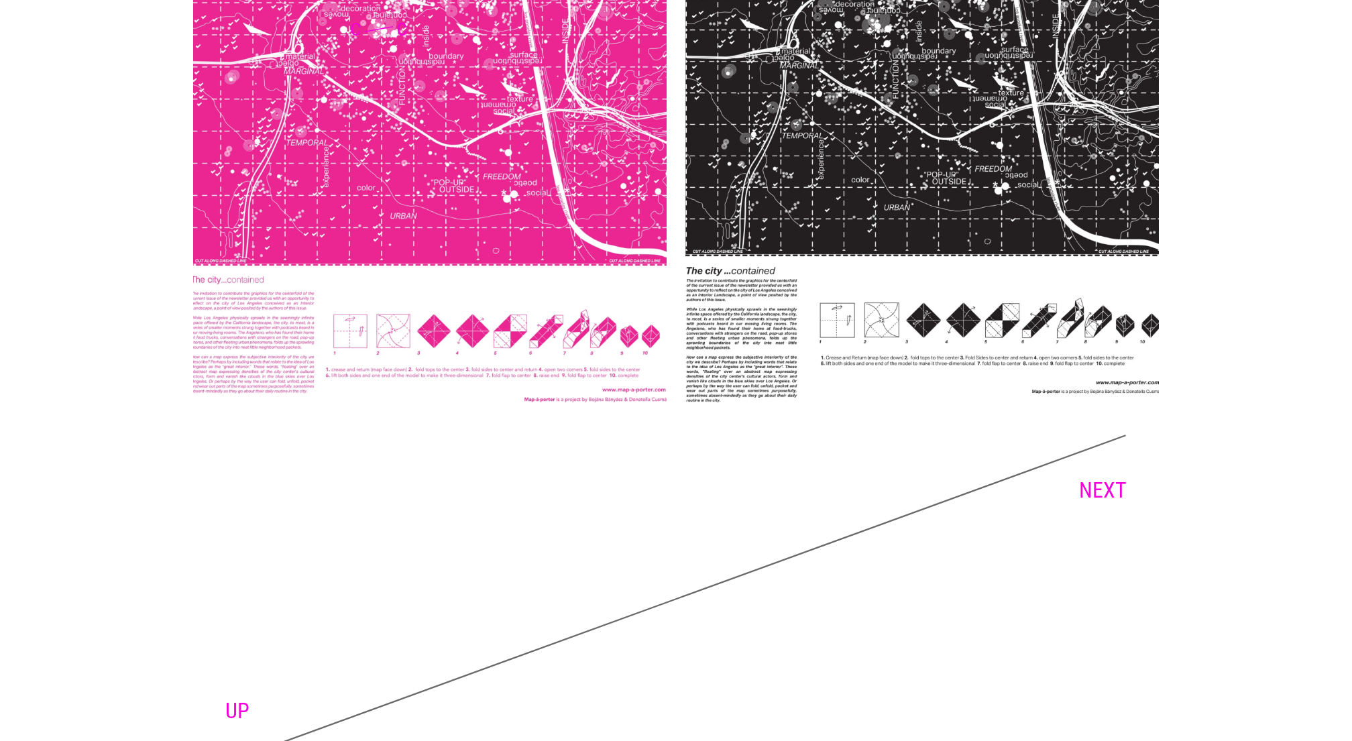
scroll to position [7976, 0]
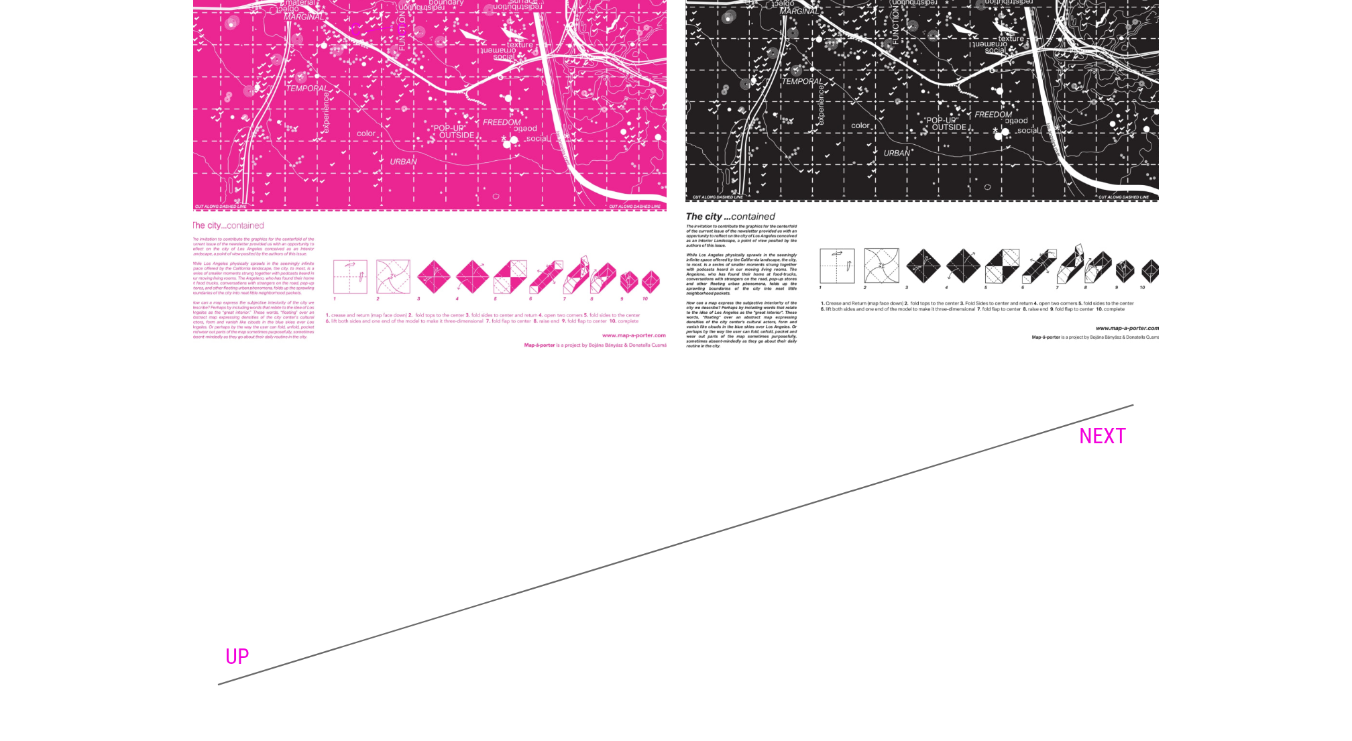
click at [1112, 441] on link "NEXT" at bounding box center [1103, 435] width 48 height 25
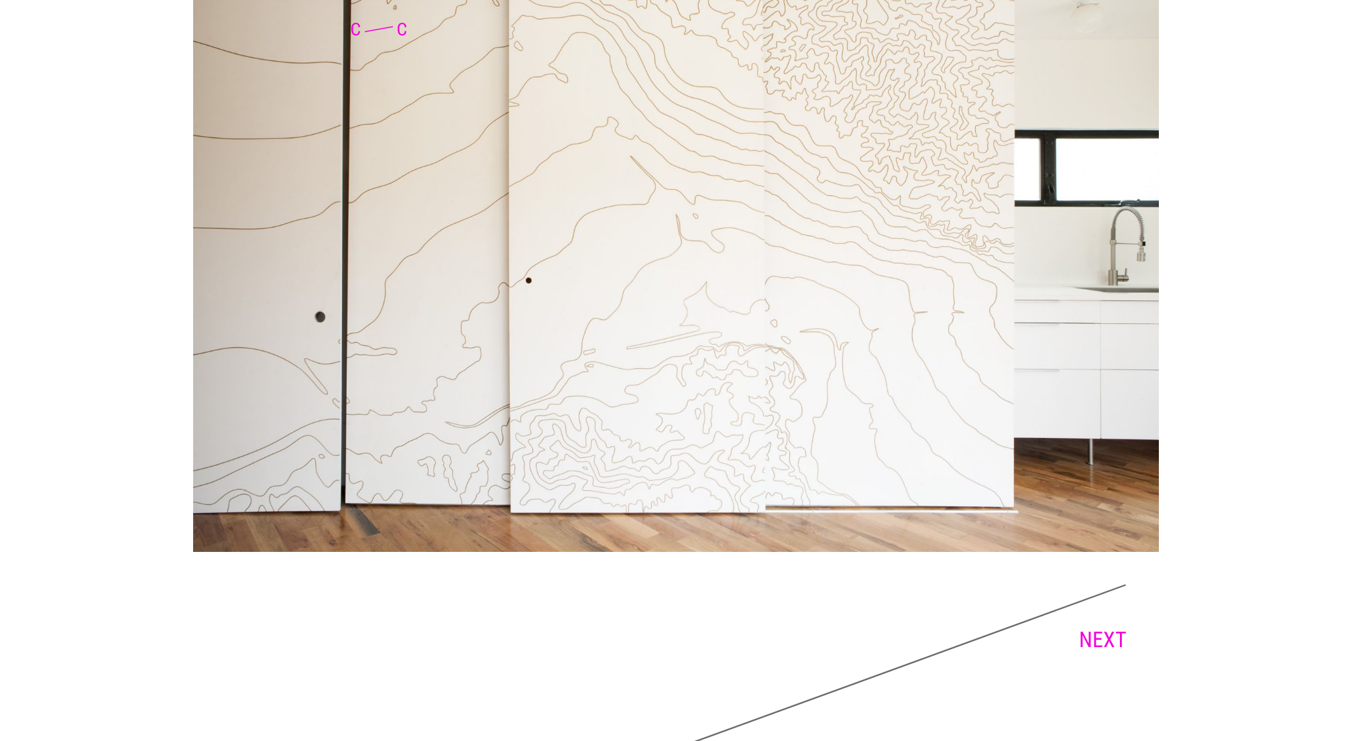
scroll to position [3838, 0]
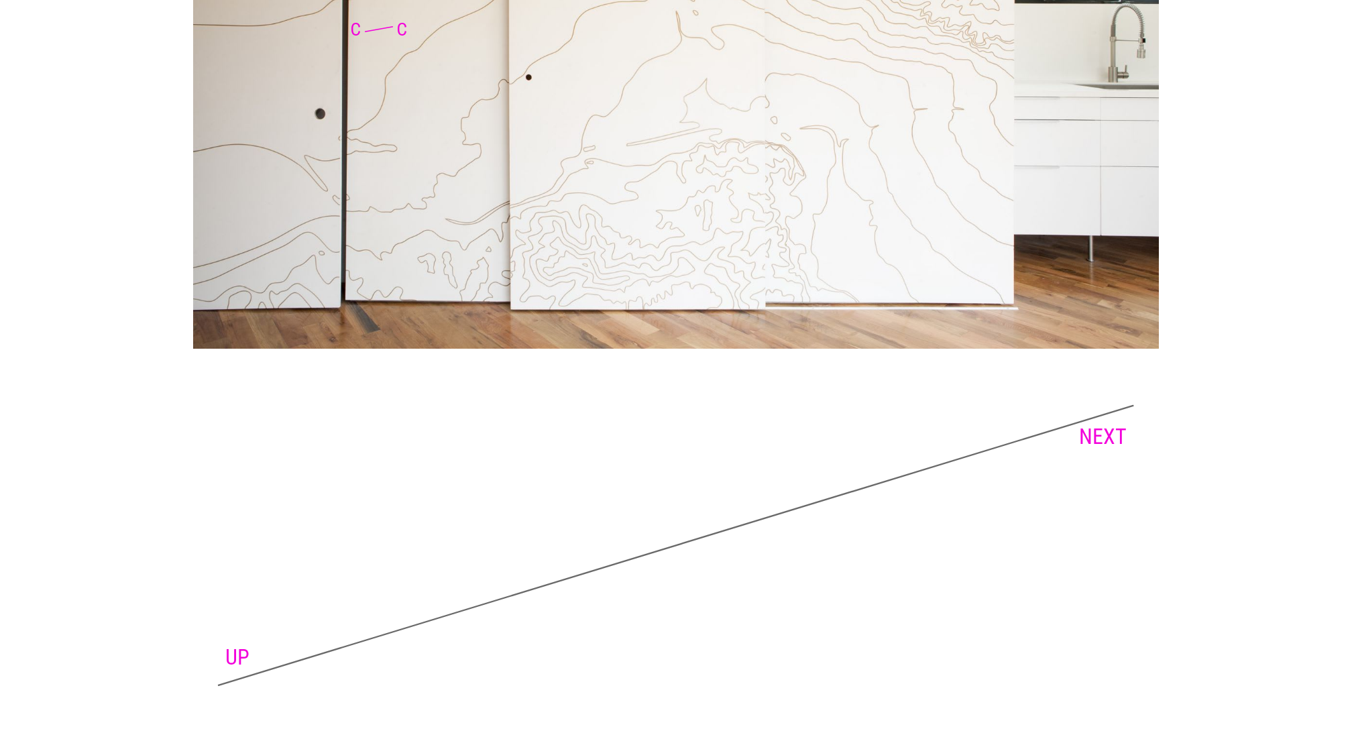
click at [1110, 435] on link "NEXT" at bounding box center [1103, 436] width 48 height 25
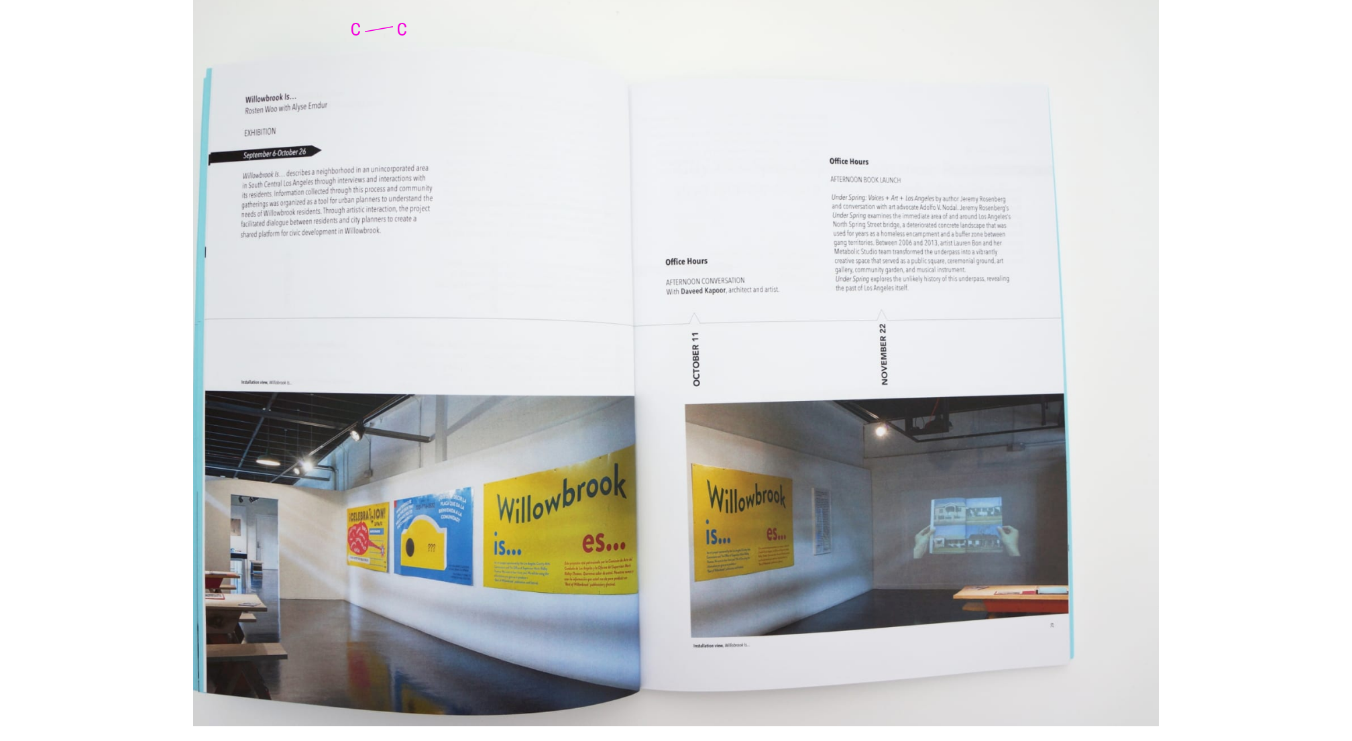
scroll to position [2164, 0]
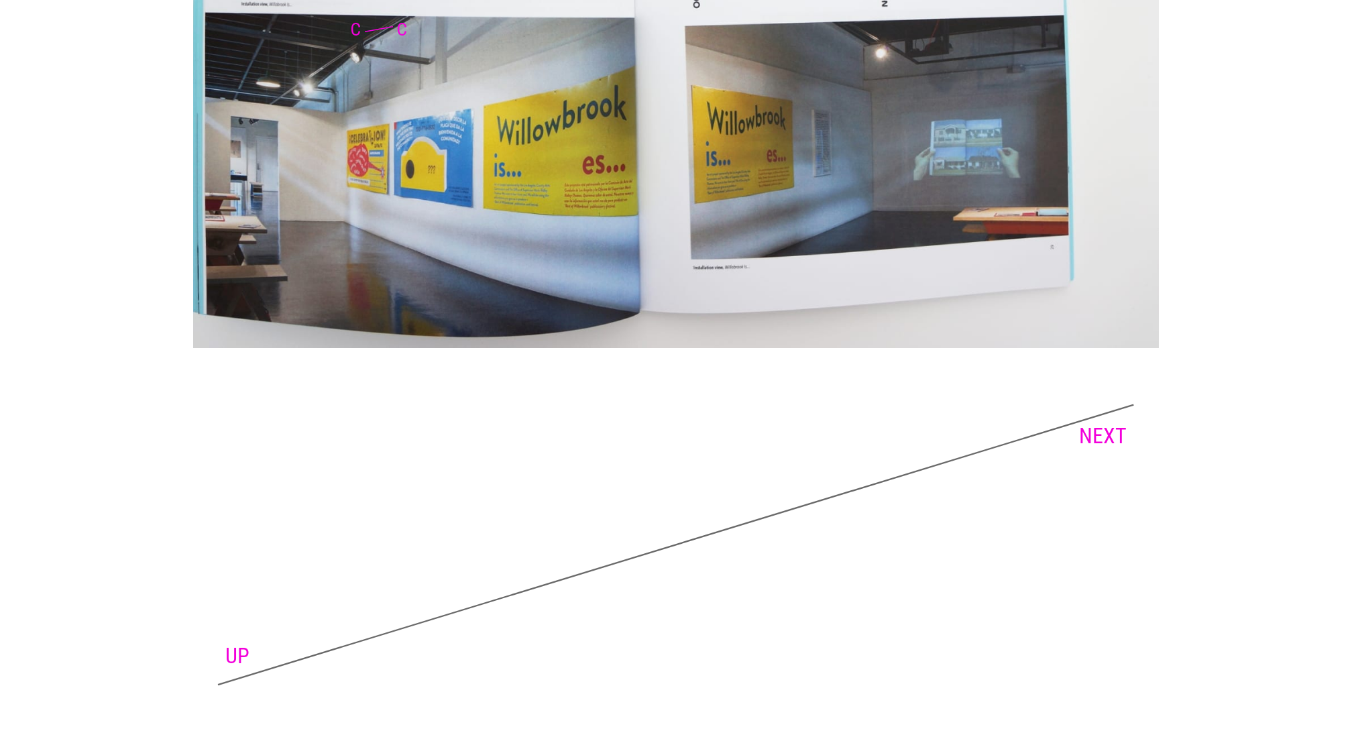
click at [1098, 437] on link "NEXT" at bounding box center [1103, 435] width 48 height 25
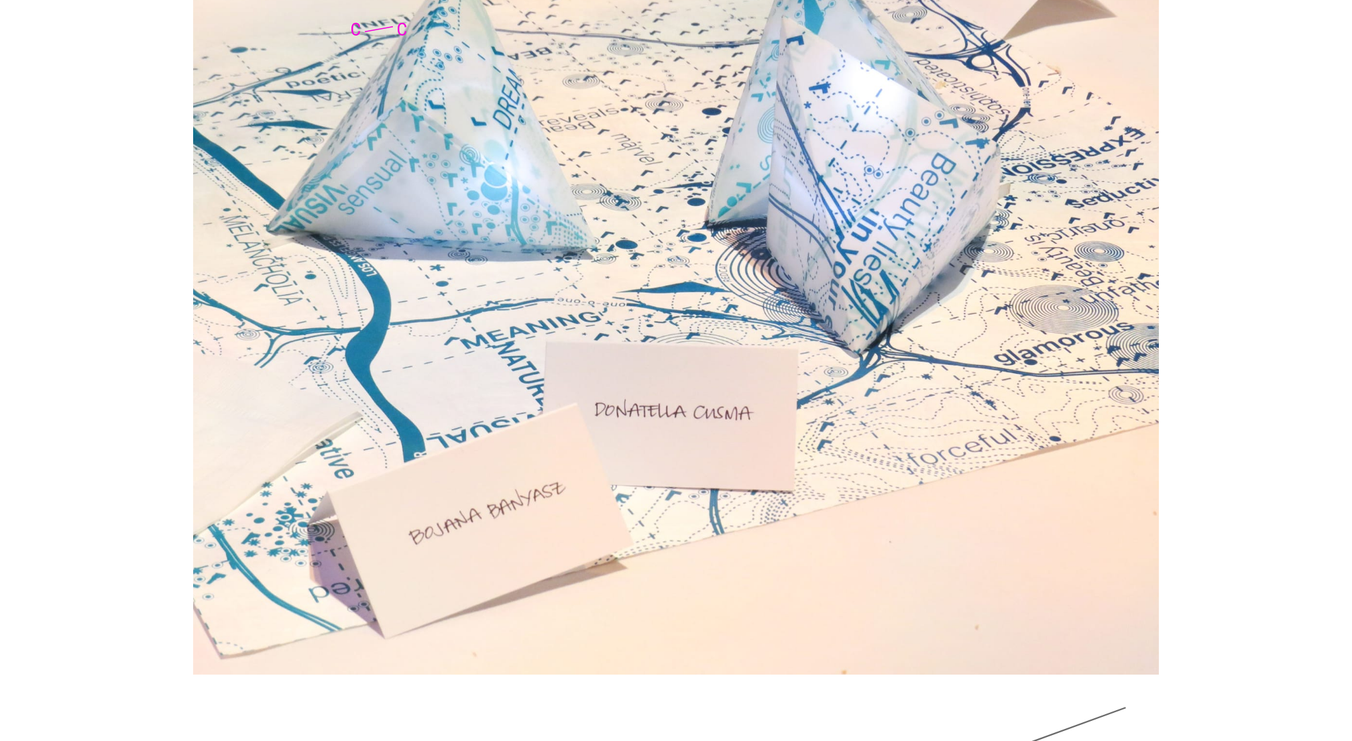
scroll to position [4998, 0]
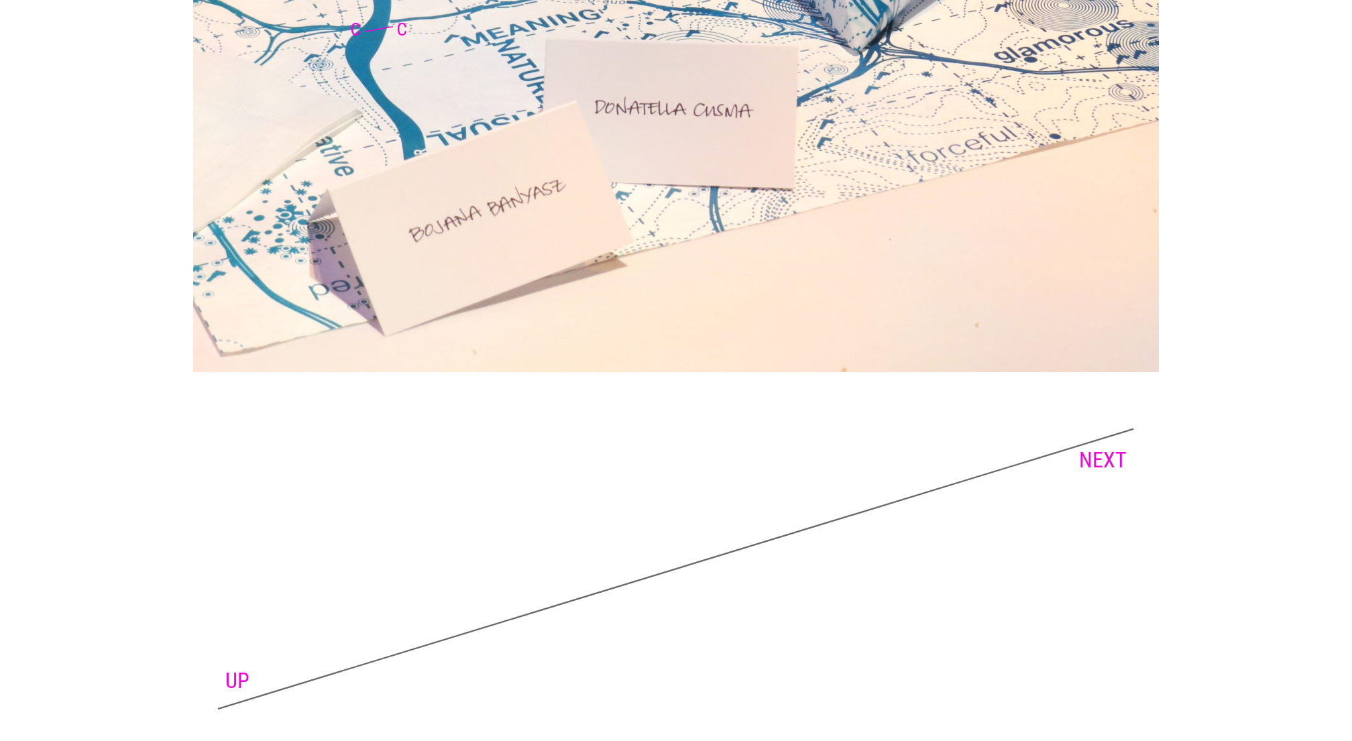
click at [1108, 447] on link "NEXT" at bounding box center [1103, 459] width 48 height 25
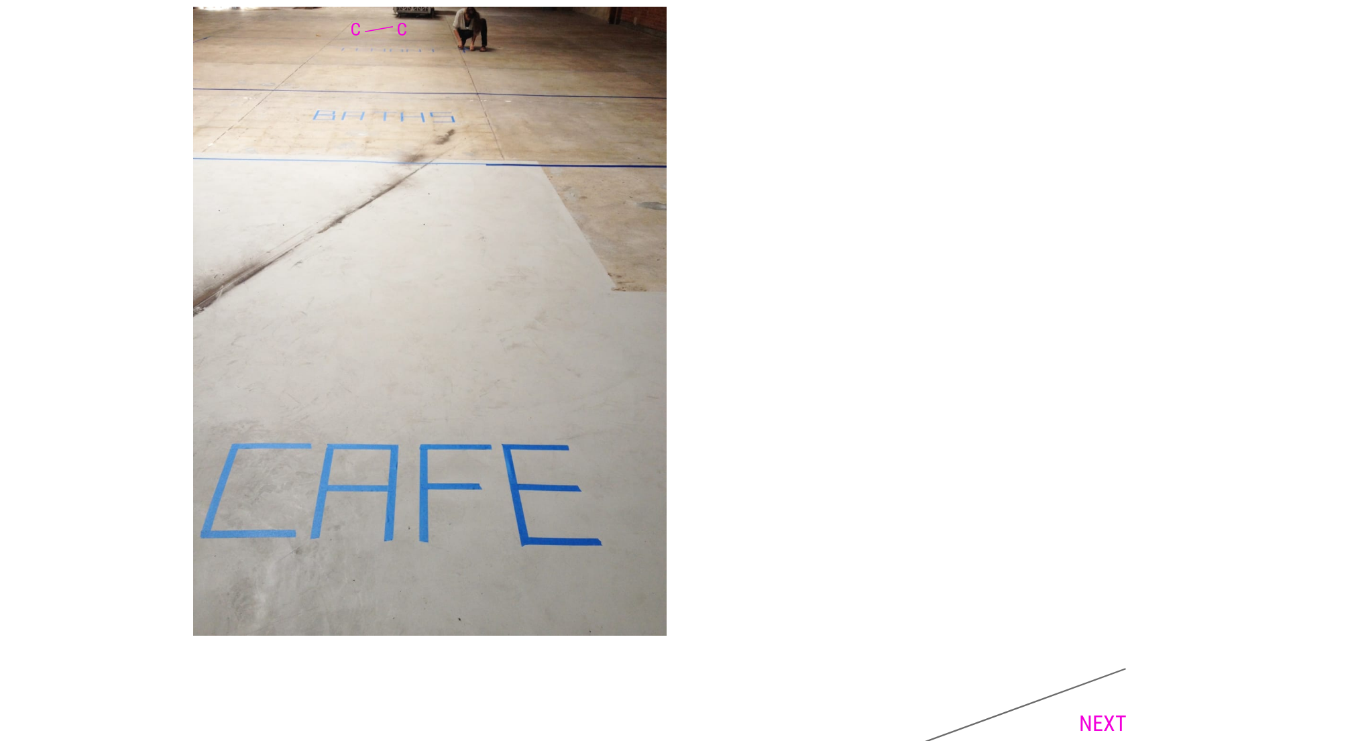
scroll to position [2859, 0]
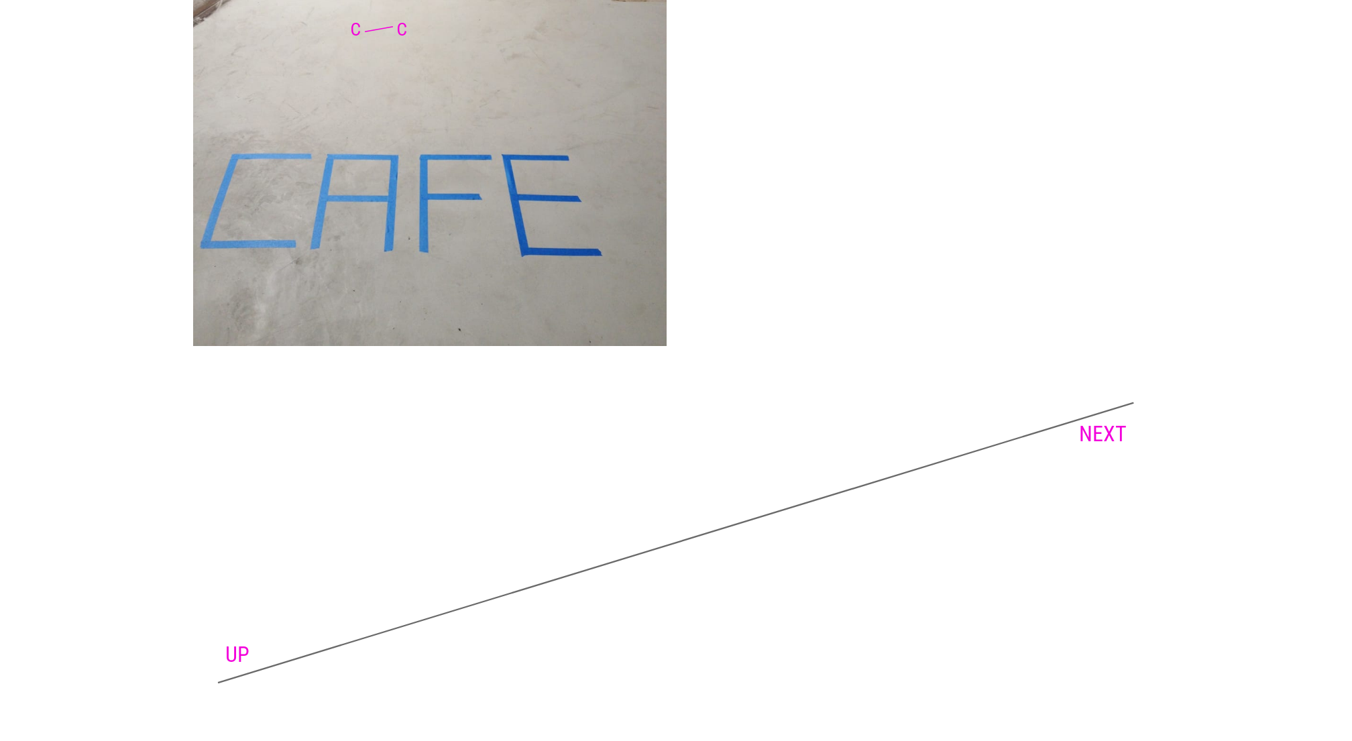
click at [1122, 424] on link "NEXT" at bounding box center [1103, 433] width 48 height 25
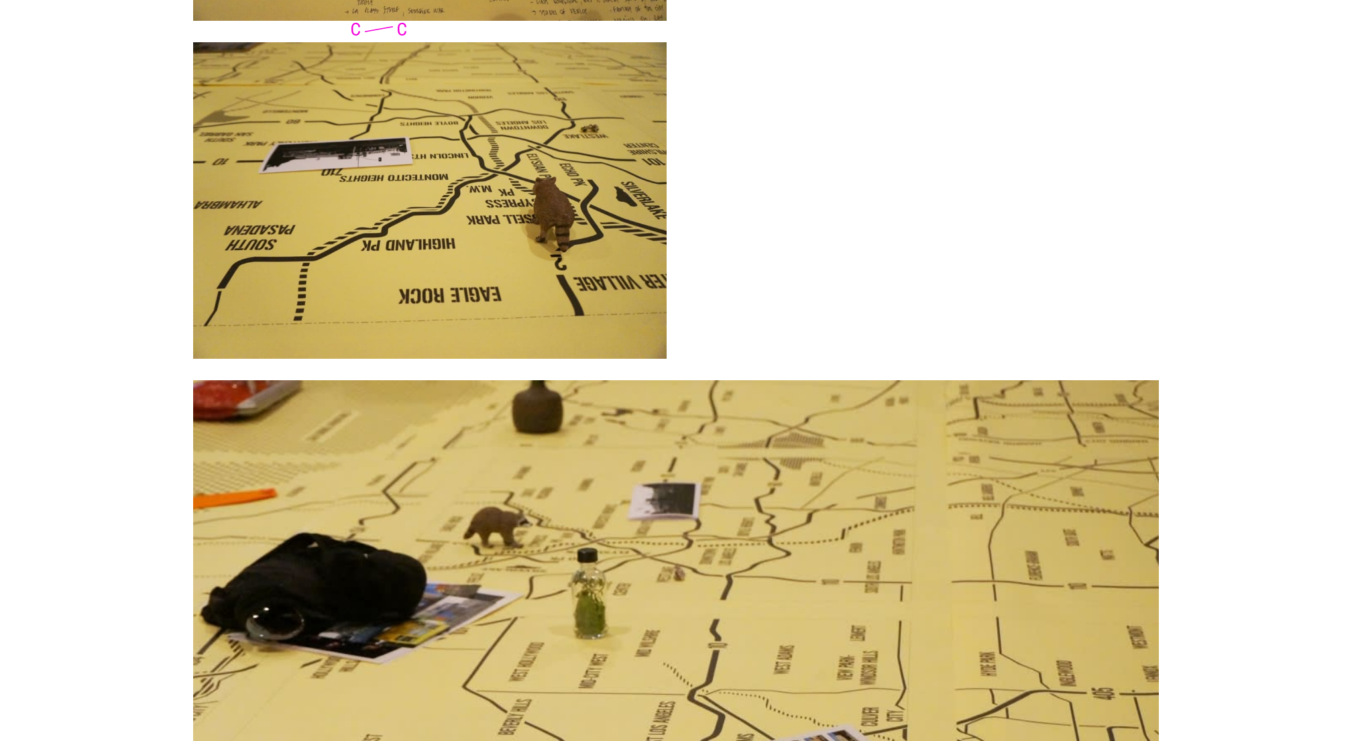
scroll to position [9690, 0]
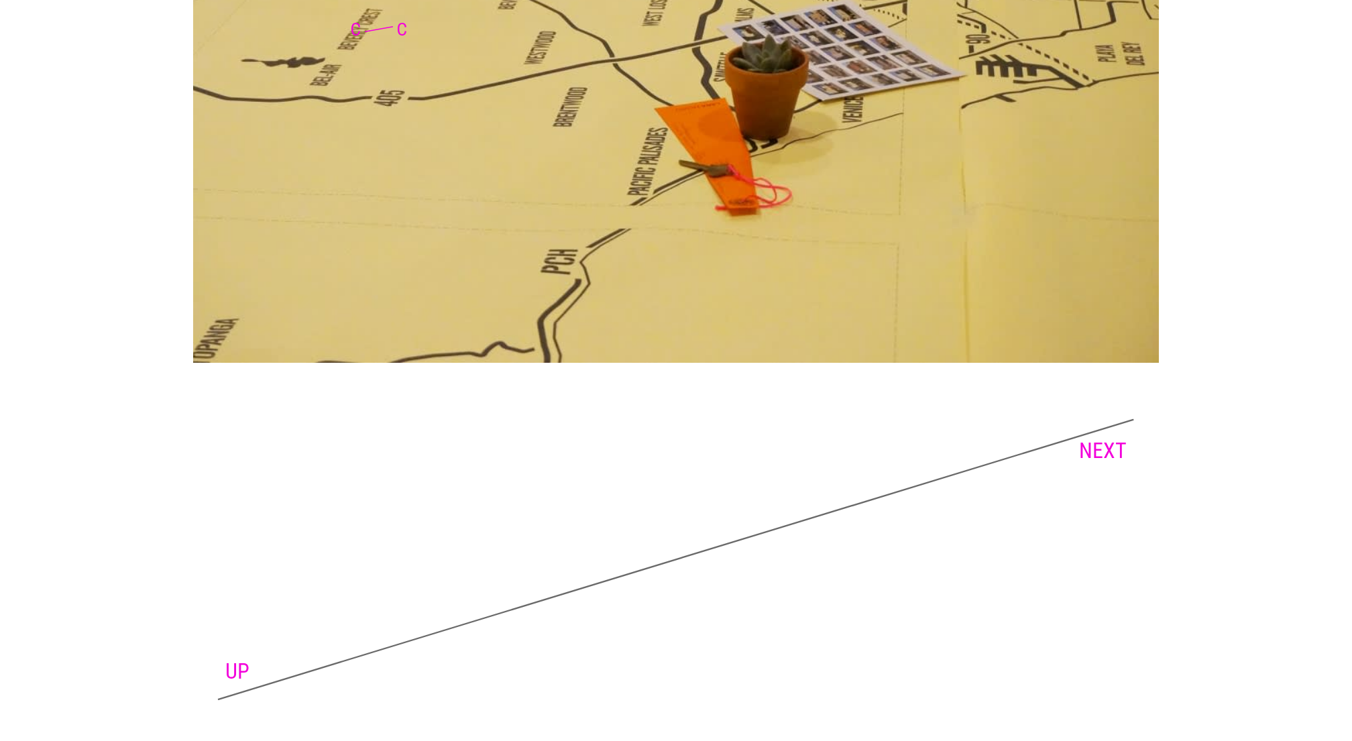
click at [1103, 463] on link "NEXT" at bounding box center [1103, 450] width 48 height 25
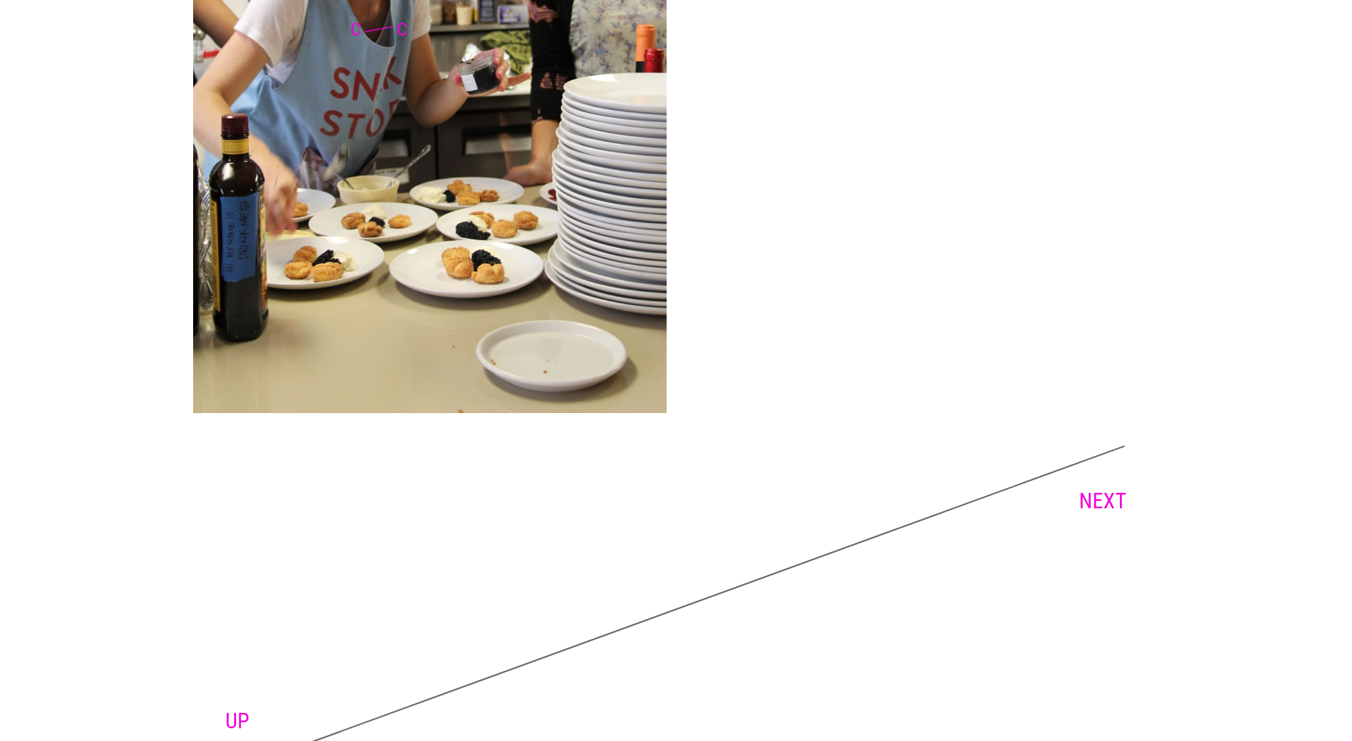
scroll to position [3310, 0]
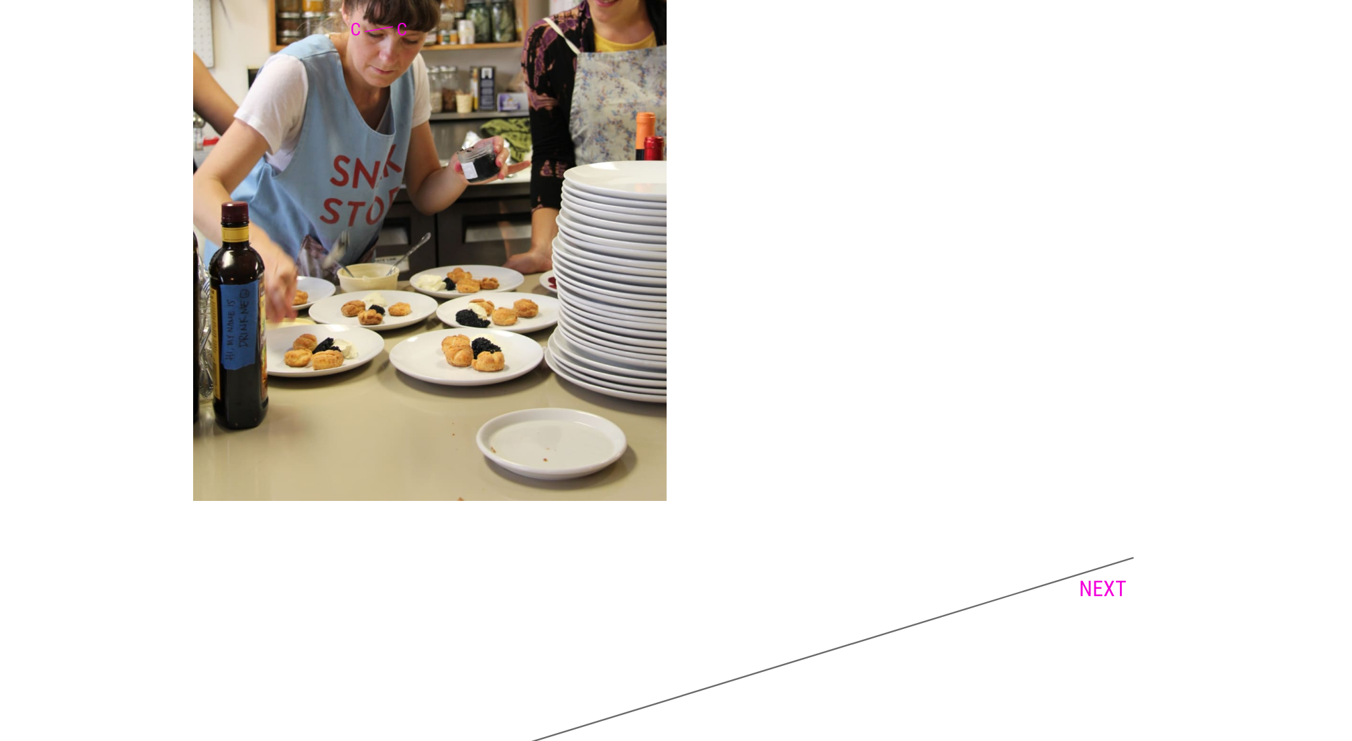
click at [1119, 601] on link "NEXT" at bounding box center [1103, 588] width 48 height 25
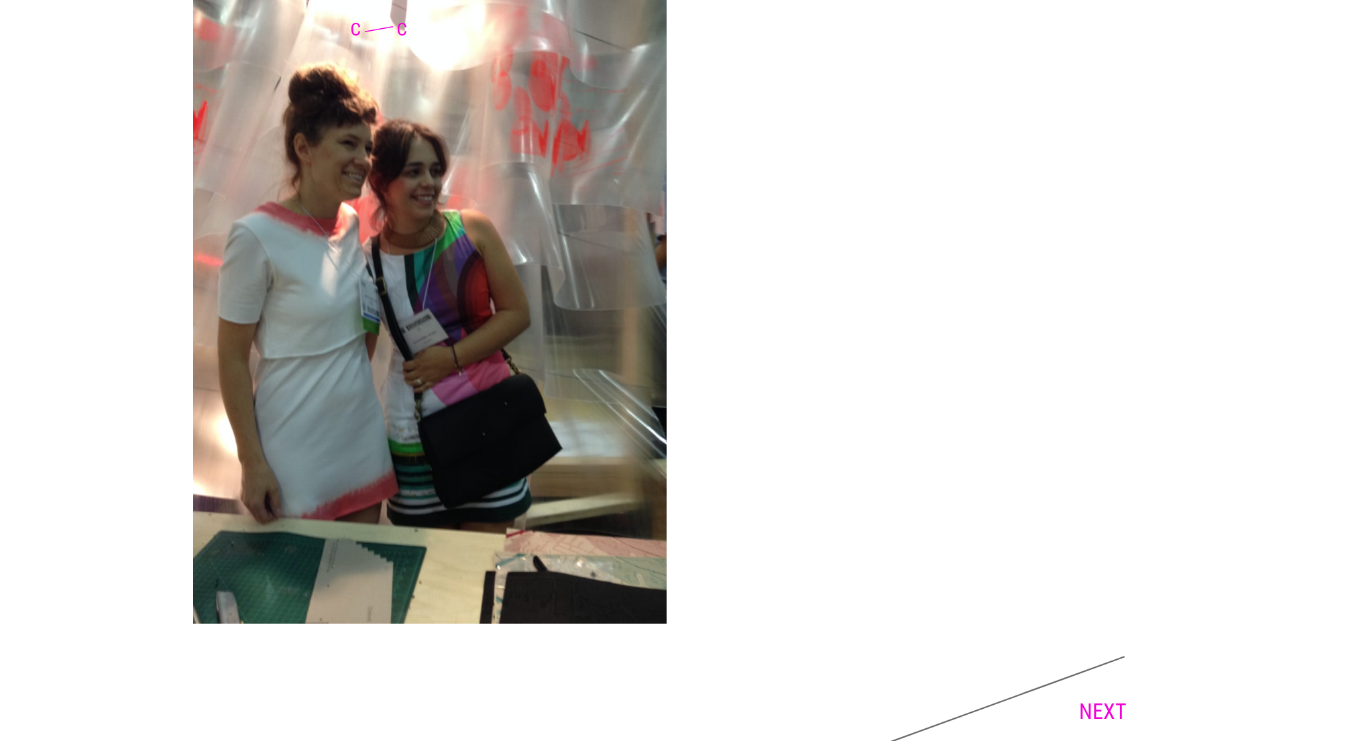
scroll to position [4704, 0]
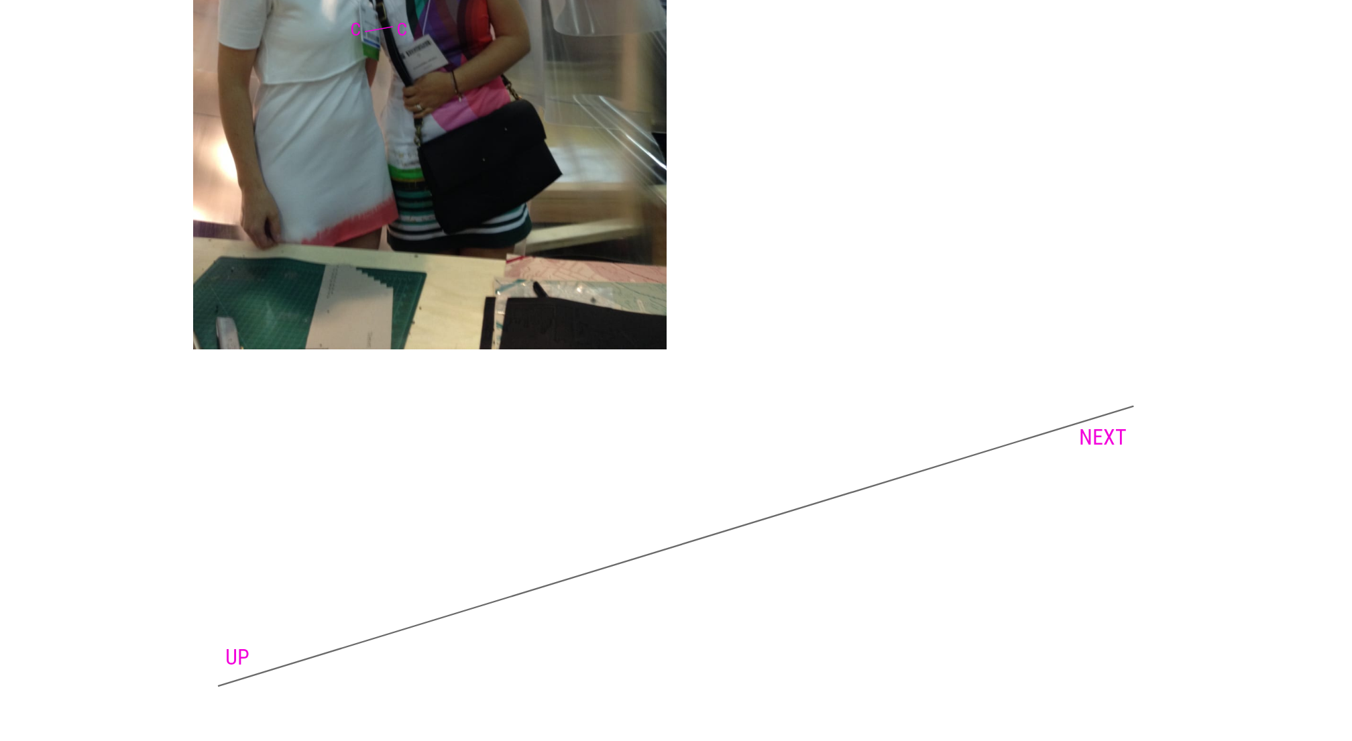
click at [1121, 426] on link "NEXT" at bounding box center [1103, 436] width 48 height 25
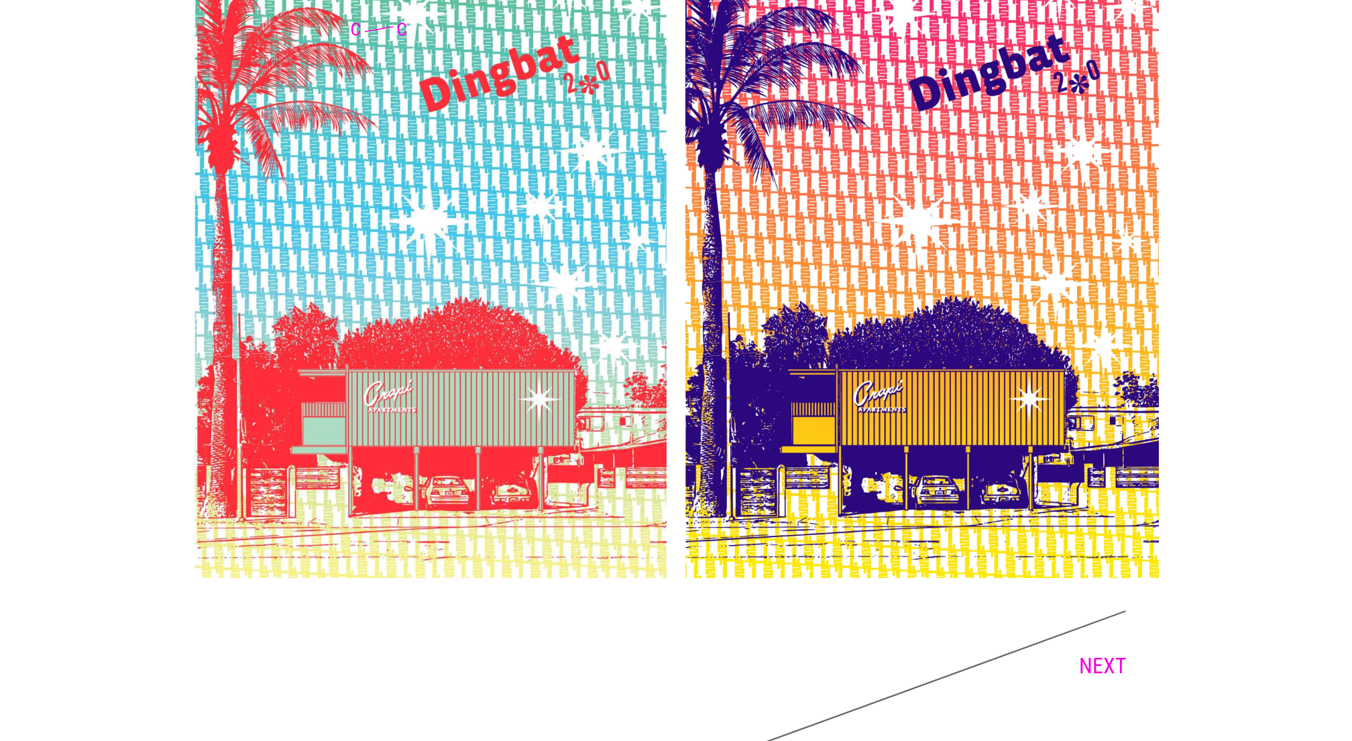
scroll to position [1351, 0]
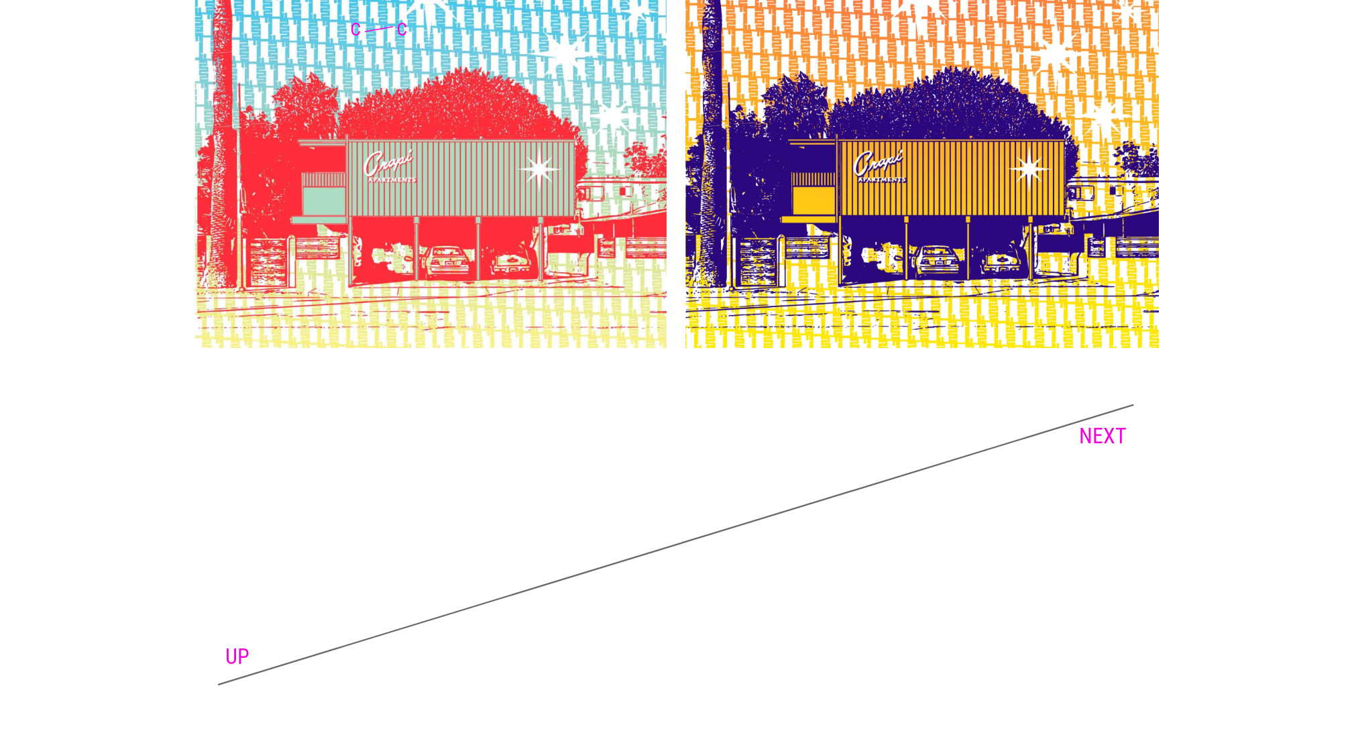
click at [1117, 434] on link "NEXT" at bounding box center [1103, 435] width 48 height 25
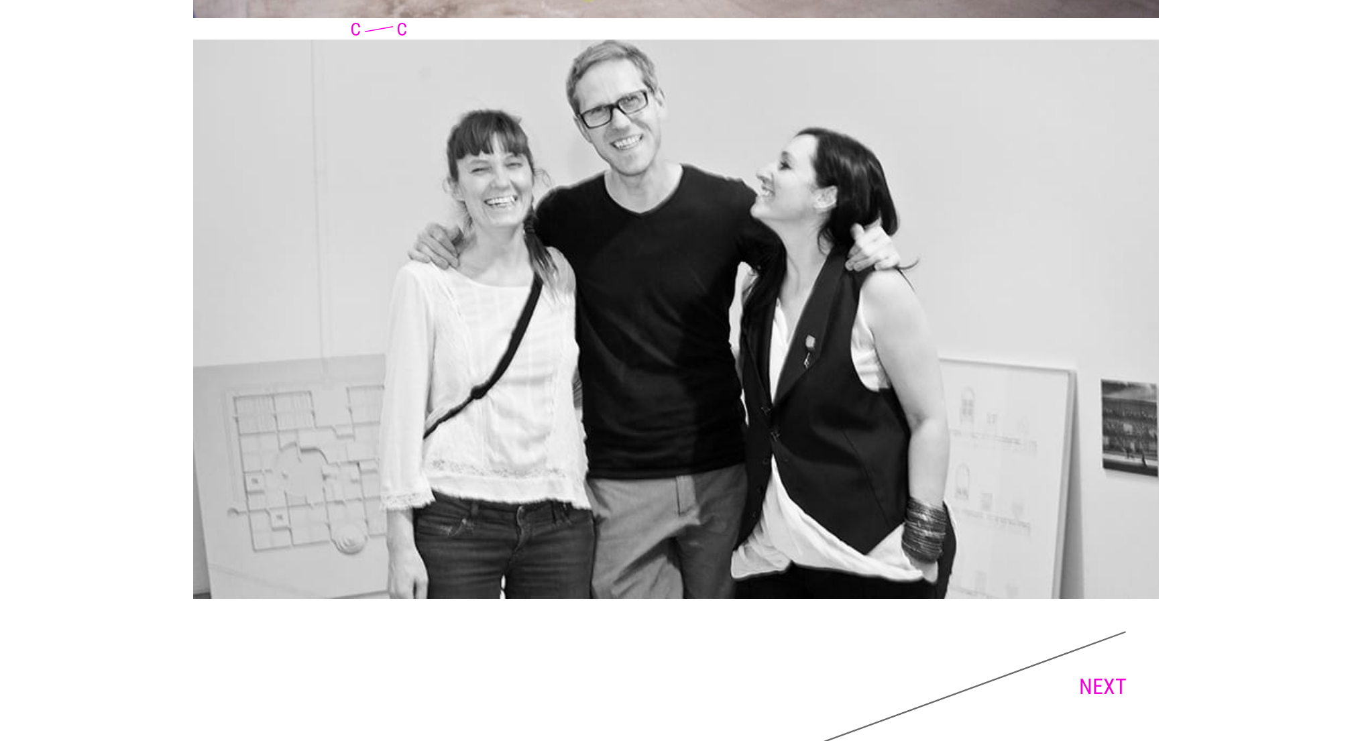
scroll to position [7601, 0]
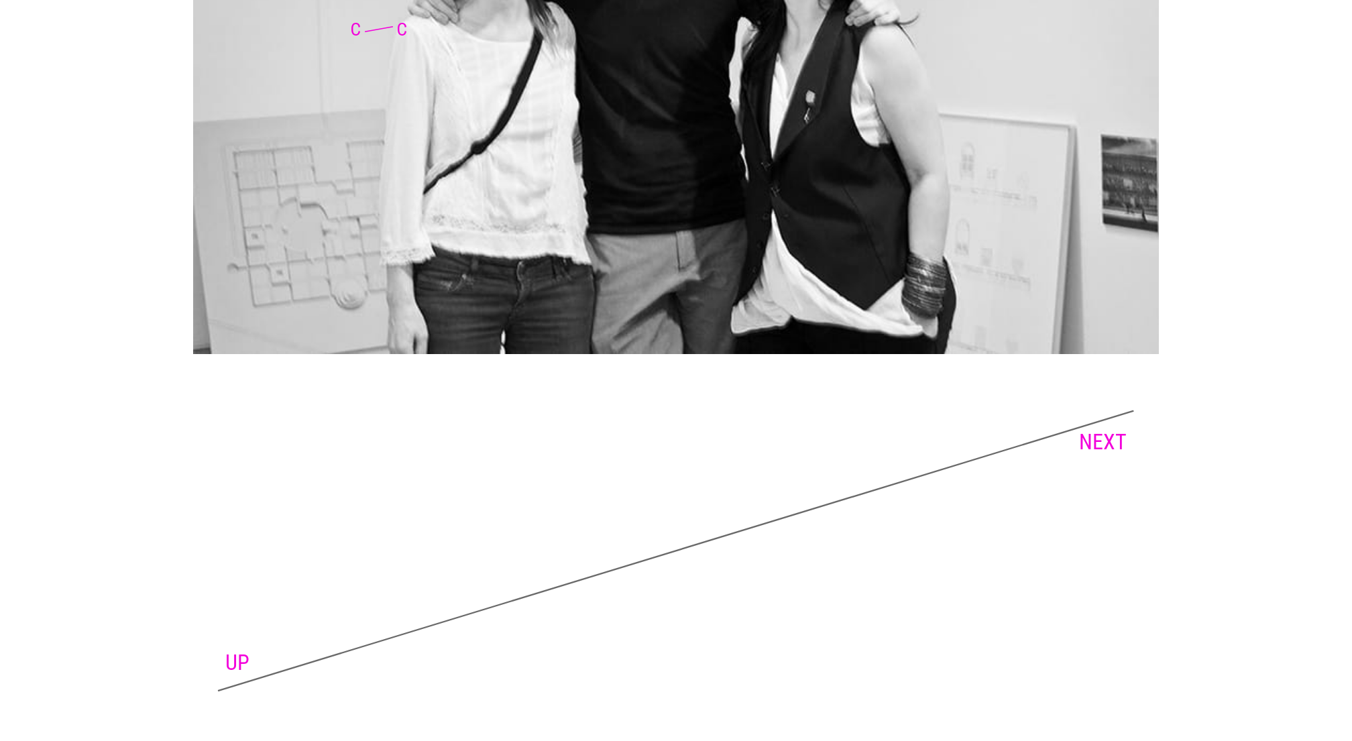
click at [1091, 435] on link "NEXT" at bounding box center [1103, 441] width 48 height 25
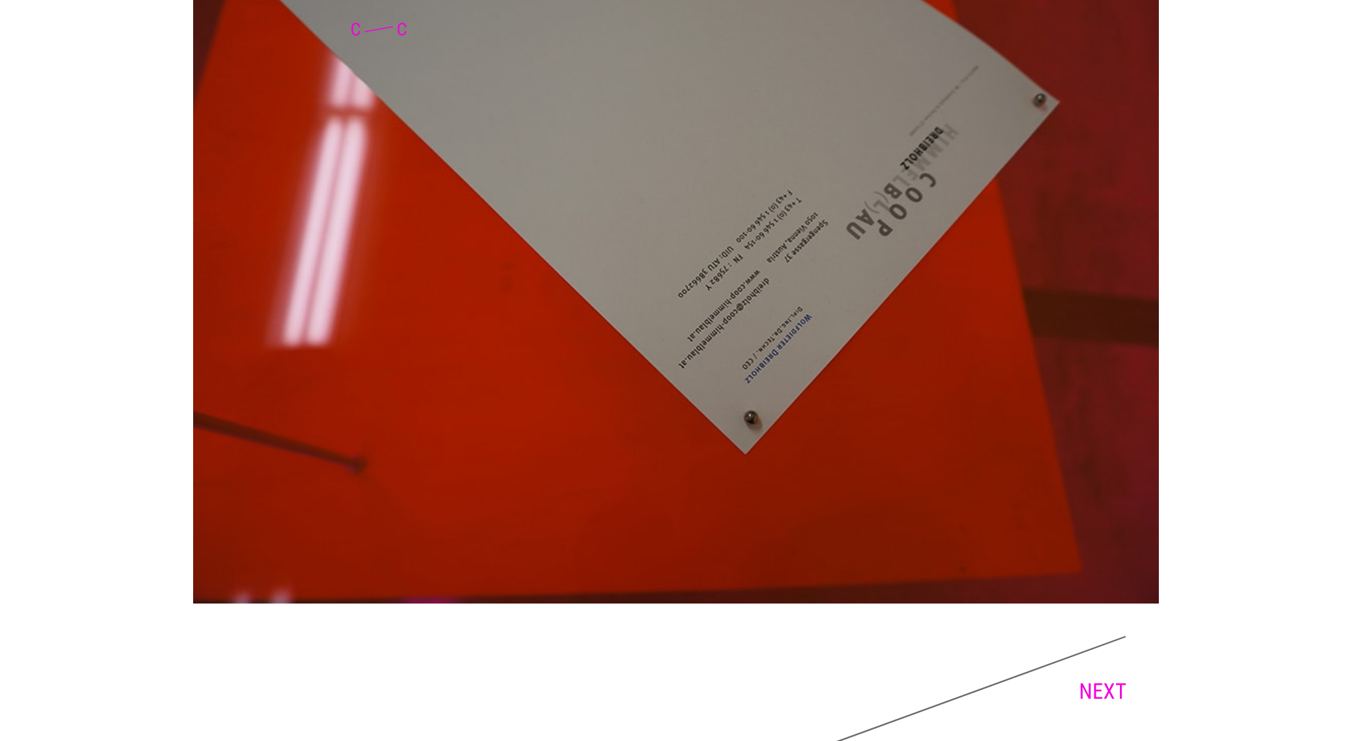
scroll to position [6433, 0]
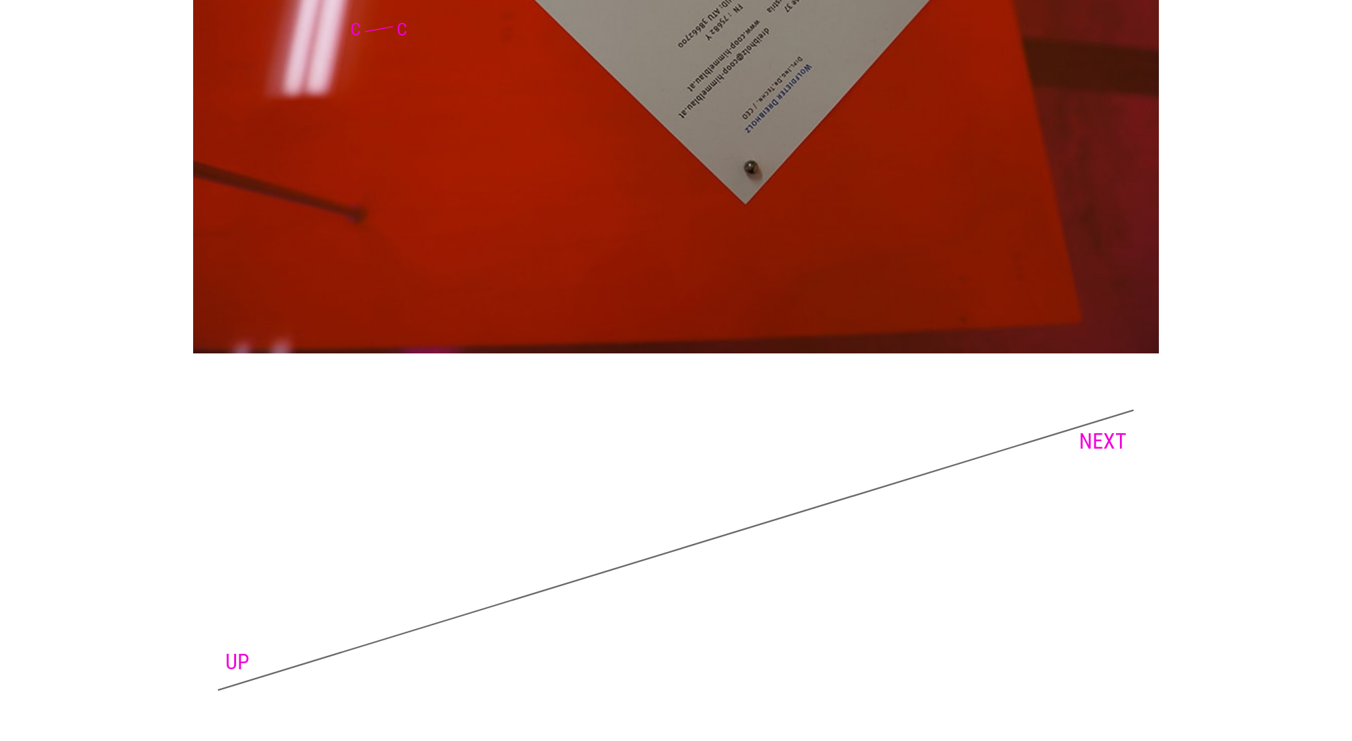
click at [1105, 433] on link "NEXT" at bounding box center [1103, 440] width 48 height 25
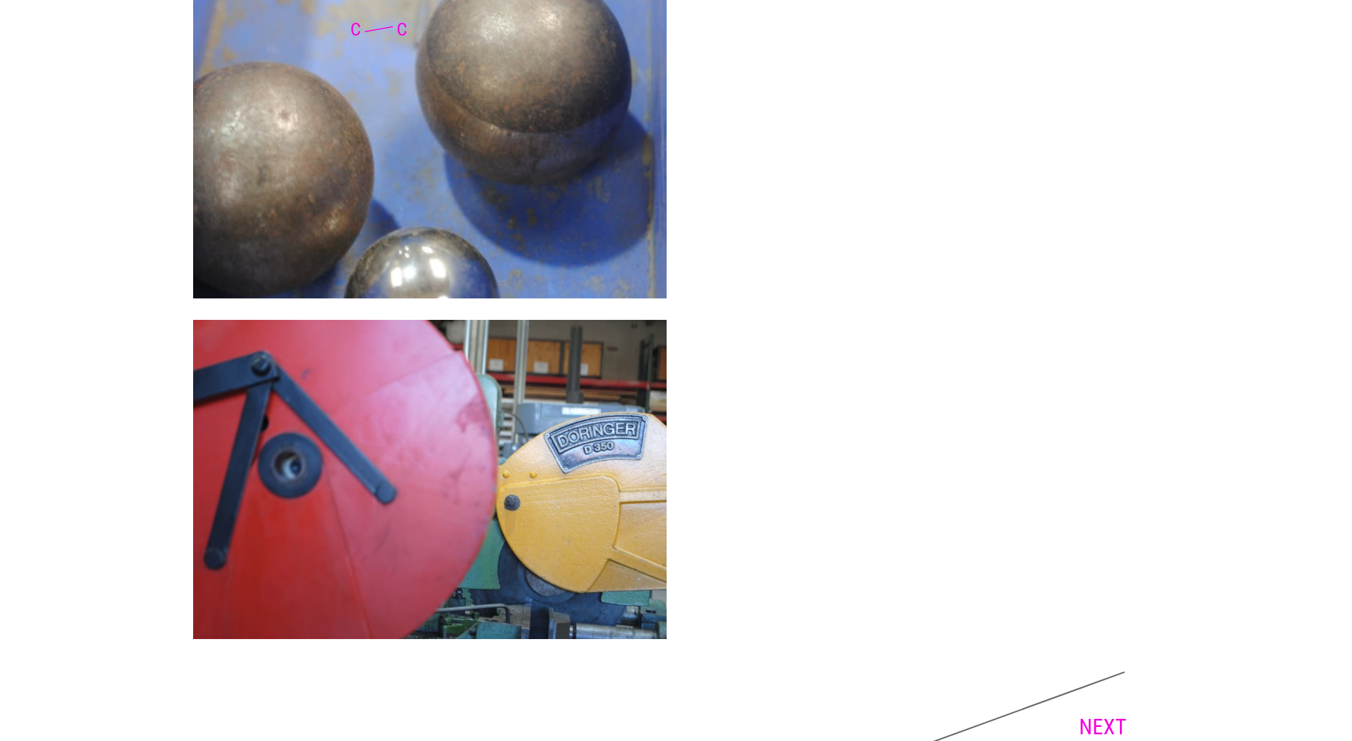
scroll to position [4027, 0]
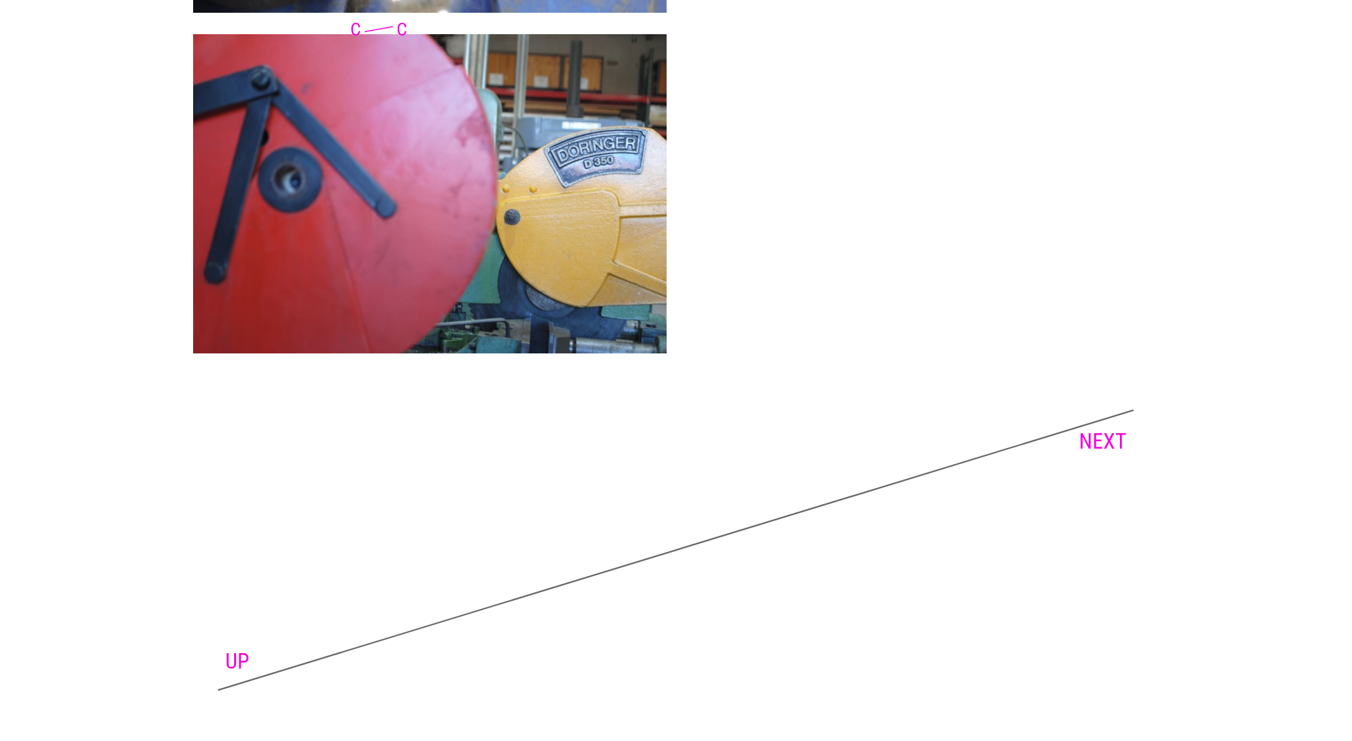
click at [1098, 437] on link "NEXT" at bounding box center [1103, 440] width 48 height 25
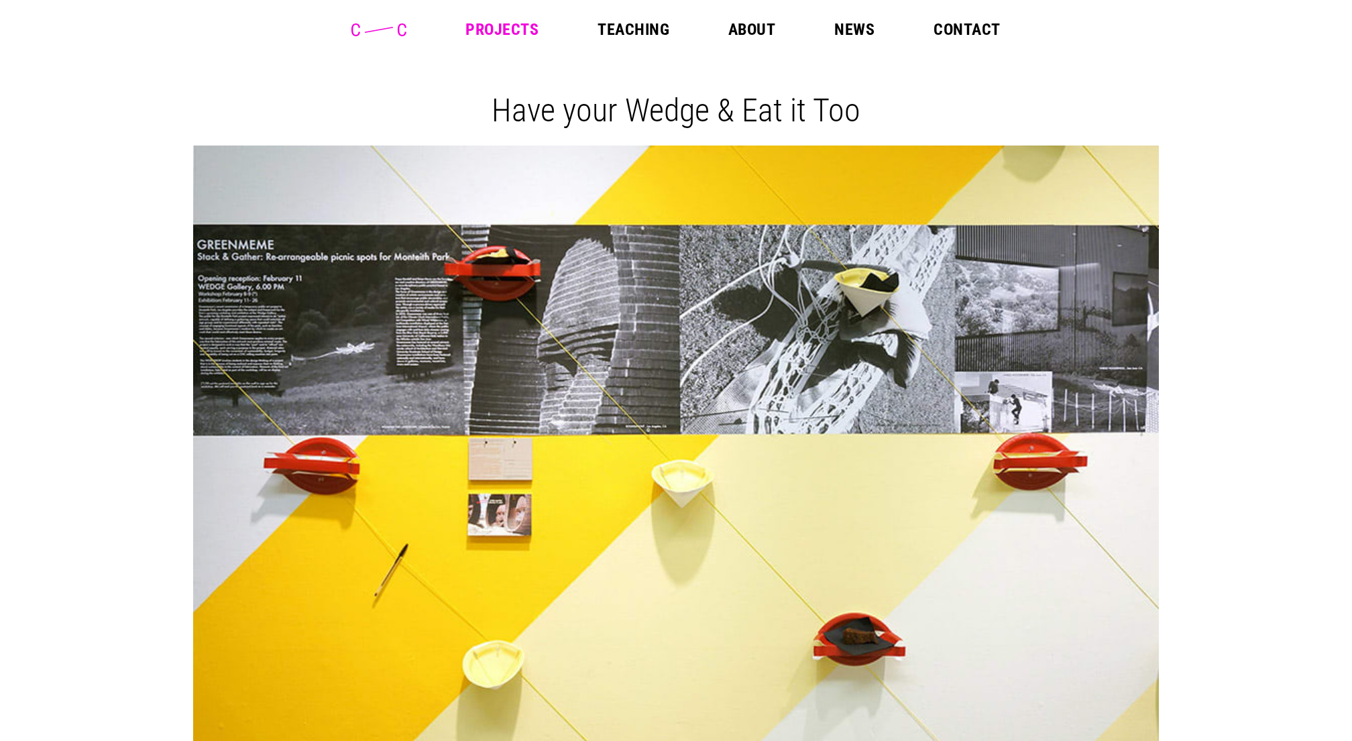
scroll to position [822, 0]
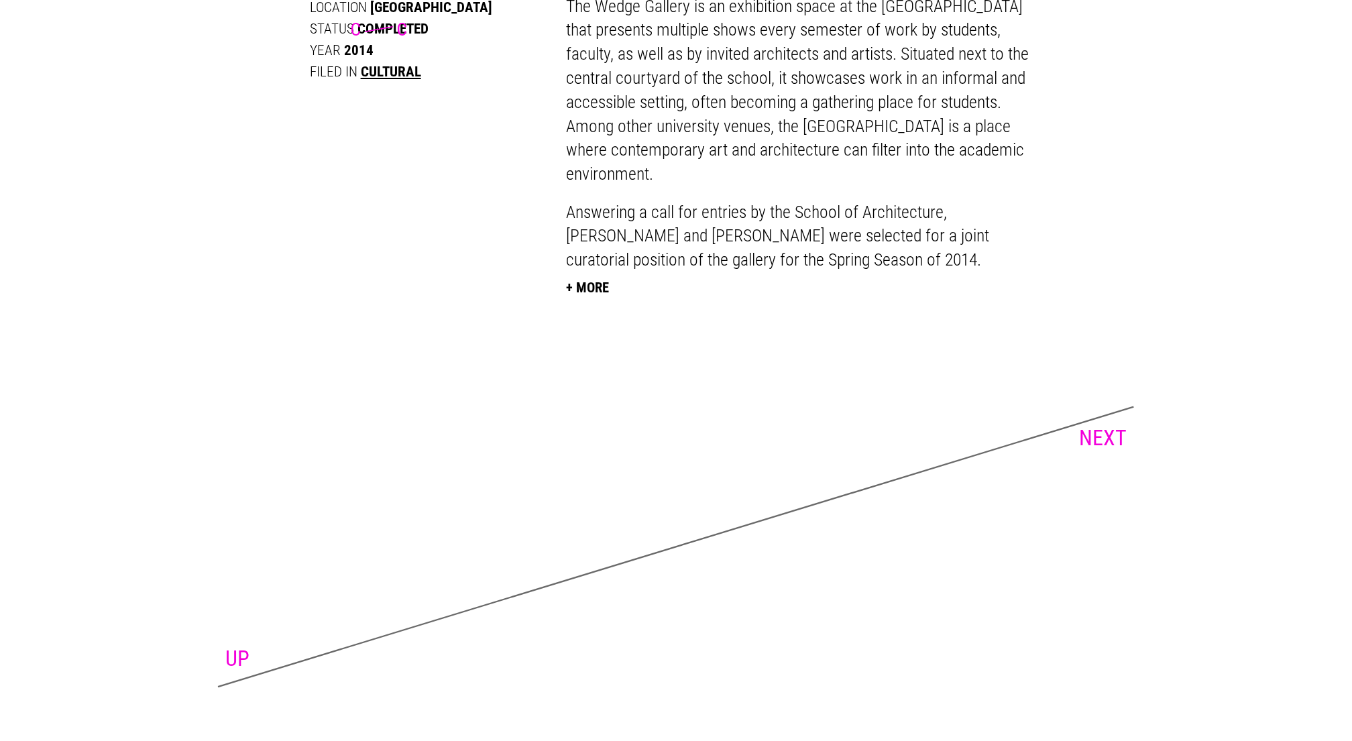
click at [1107, 432] on link "NEXT" at bounding box center [1103, 437] width 48 height 25
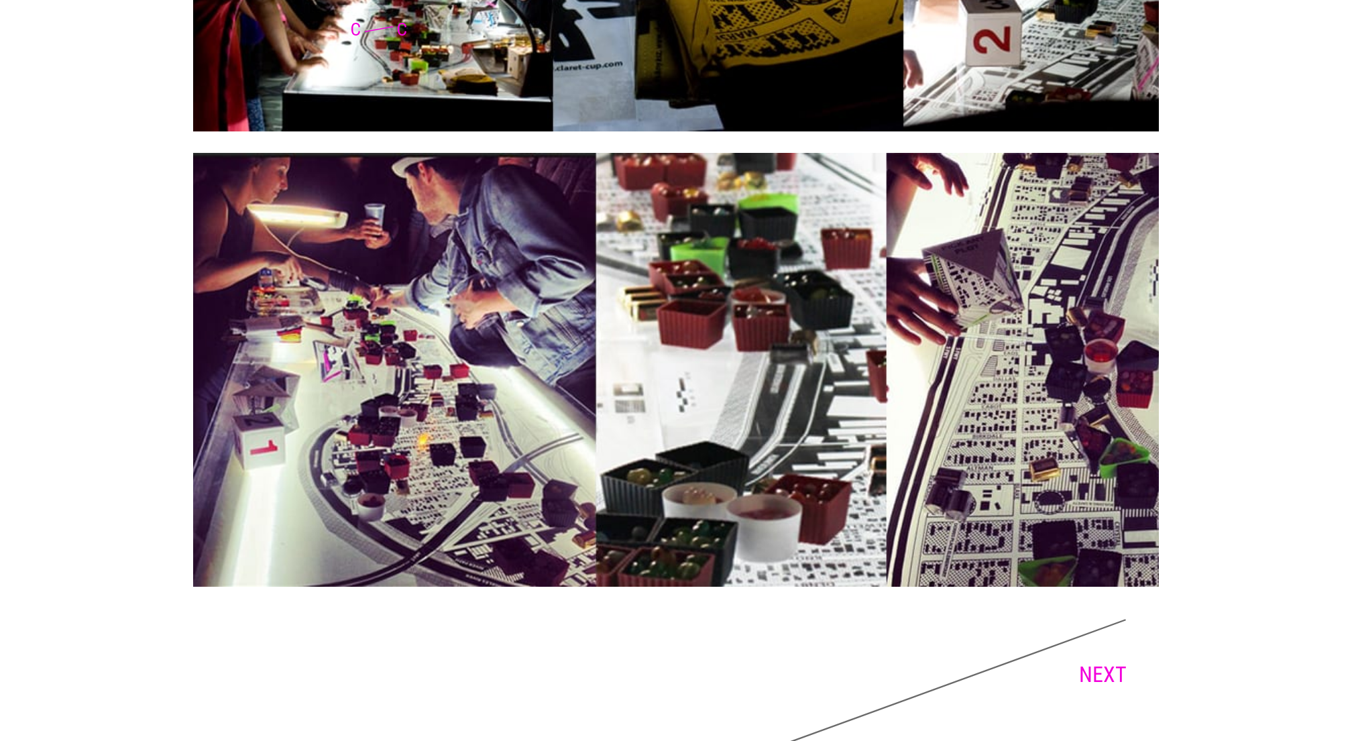
scroll to position [2415, 0]
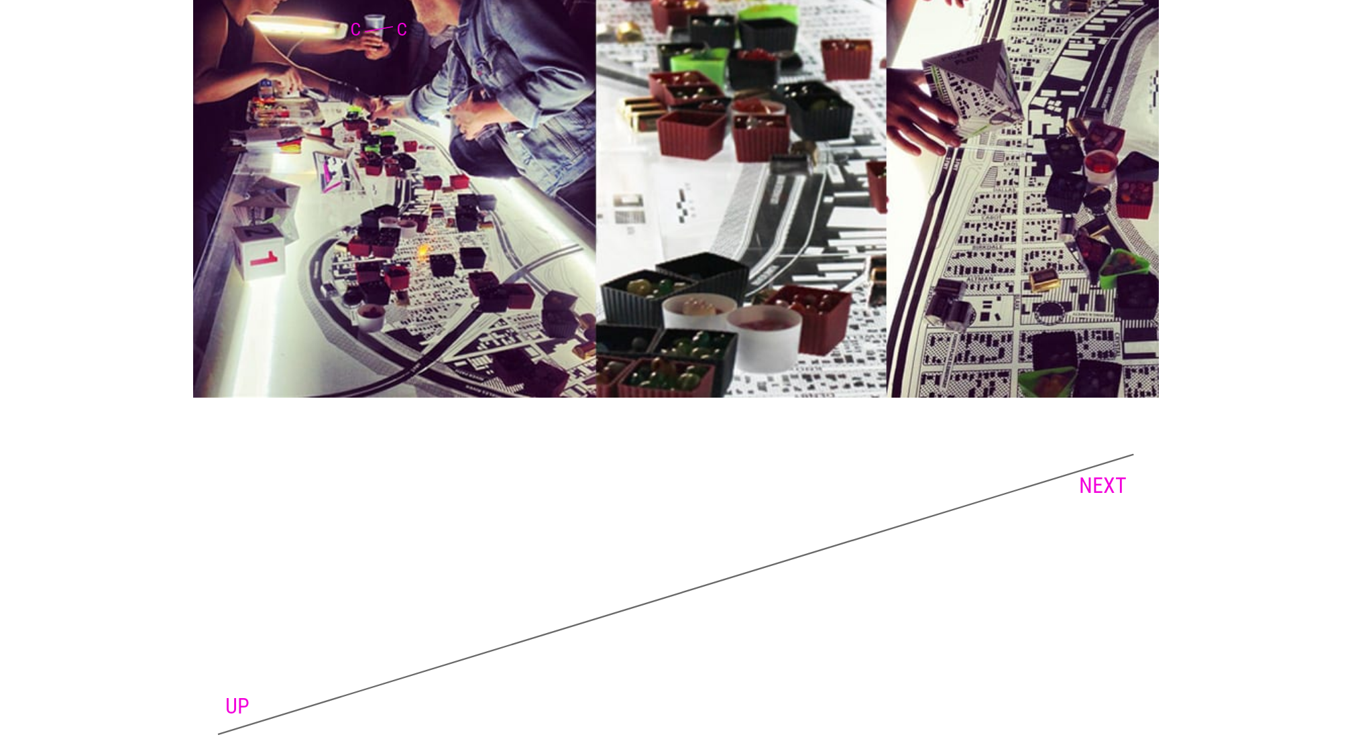
click at [1092, 473] on link "NEXT" at bounding box center [1103, 485] width 48 height 25
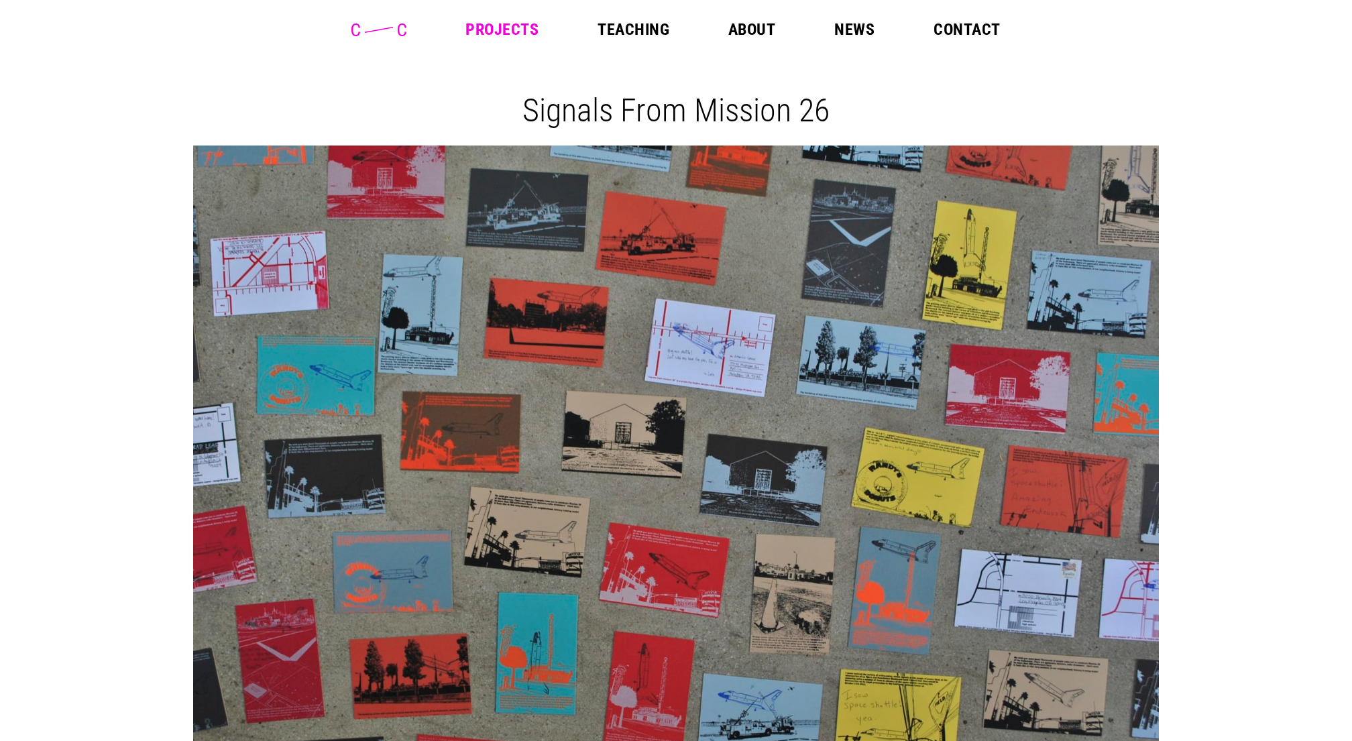
click at [866, 29] on link "News" at bounding box center [854, 29] width 40 height 16
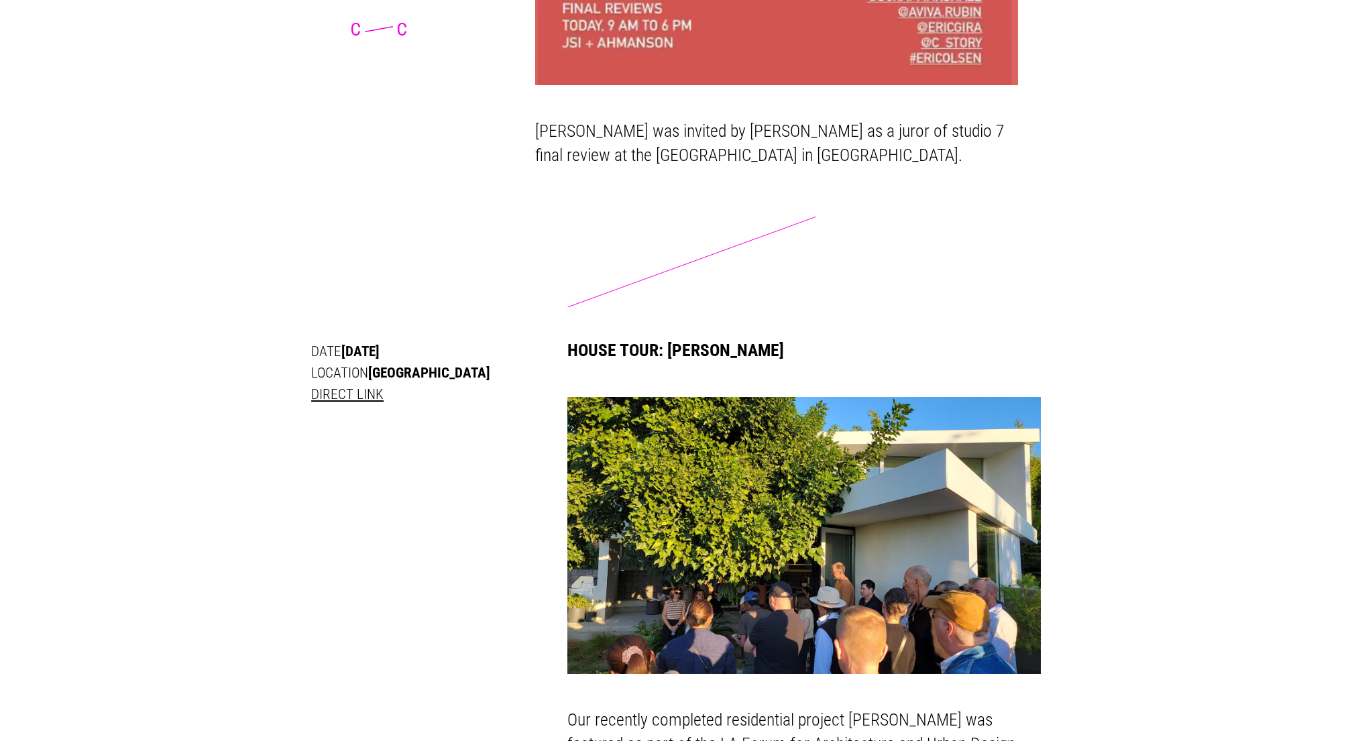
scroll to position [4653, 0]
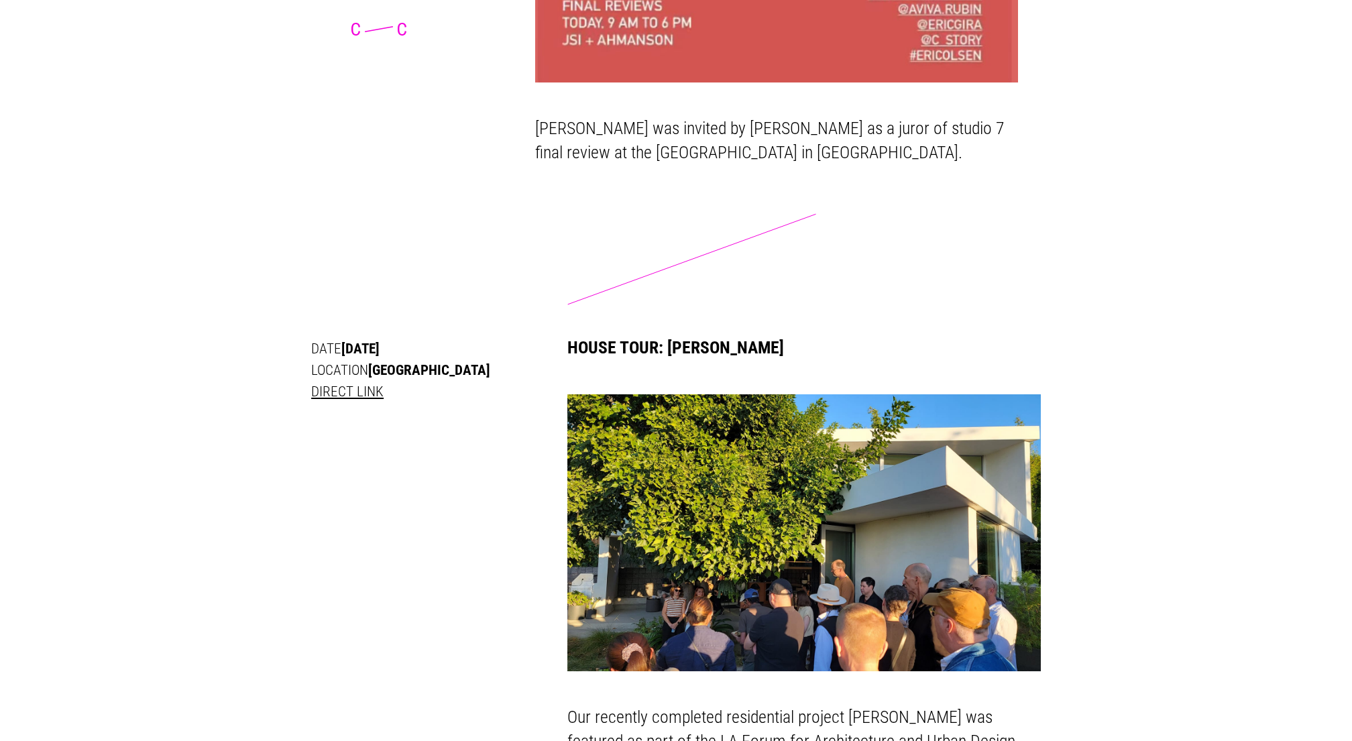
click at [333, 383] on link "Direct Link" at bounding box center [347, 391] width 72 height 17
click at [702, 394] on img at bounding box center [803, 532] width 473 height 277
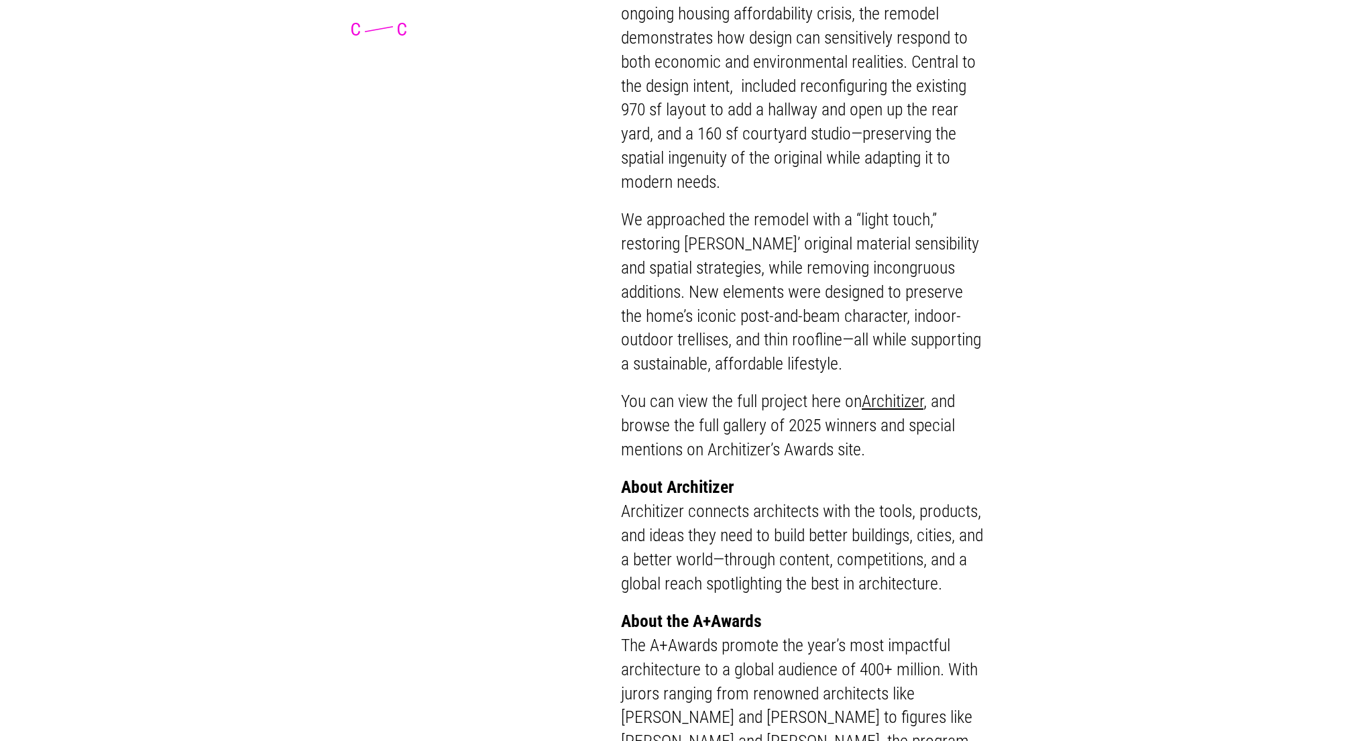
scroll to position [0, 0]
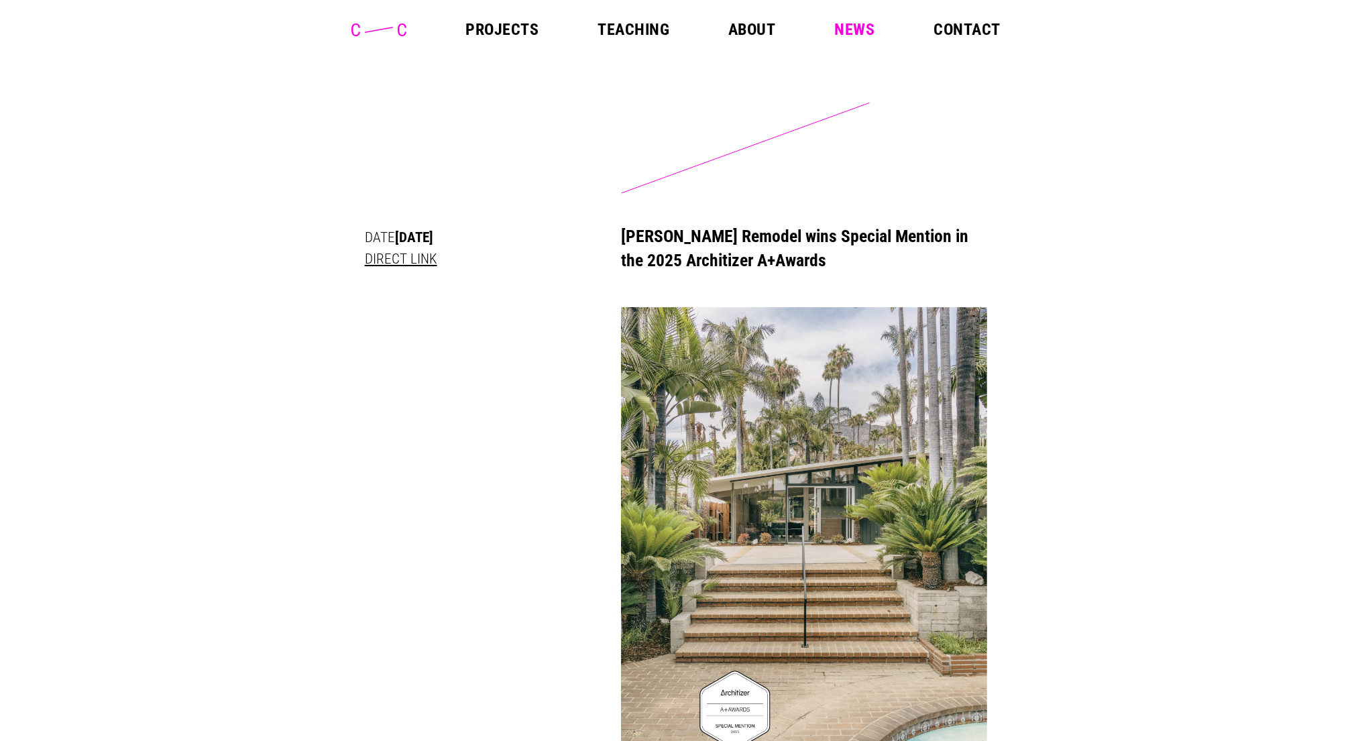
click at [616, 30] on link "Teaching" at bounding box center [633, 29] width 72 height 16
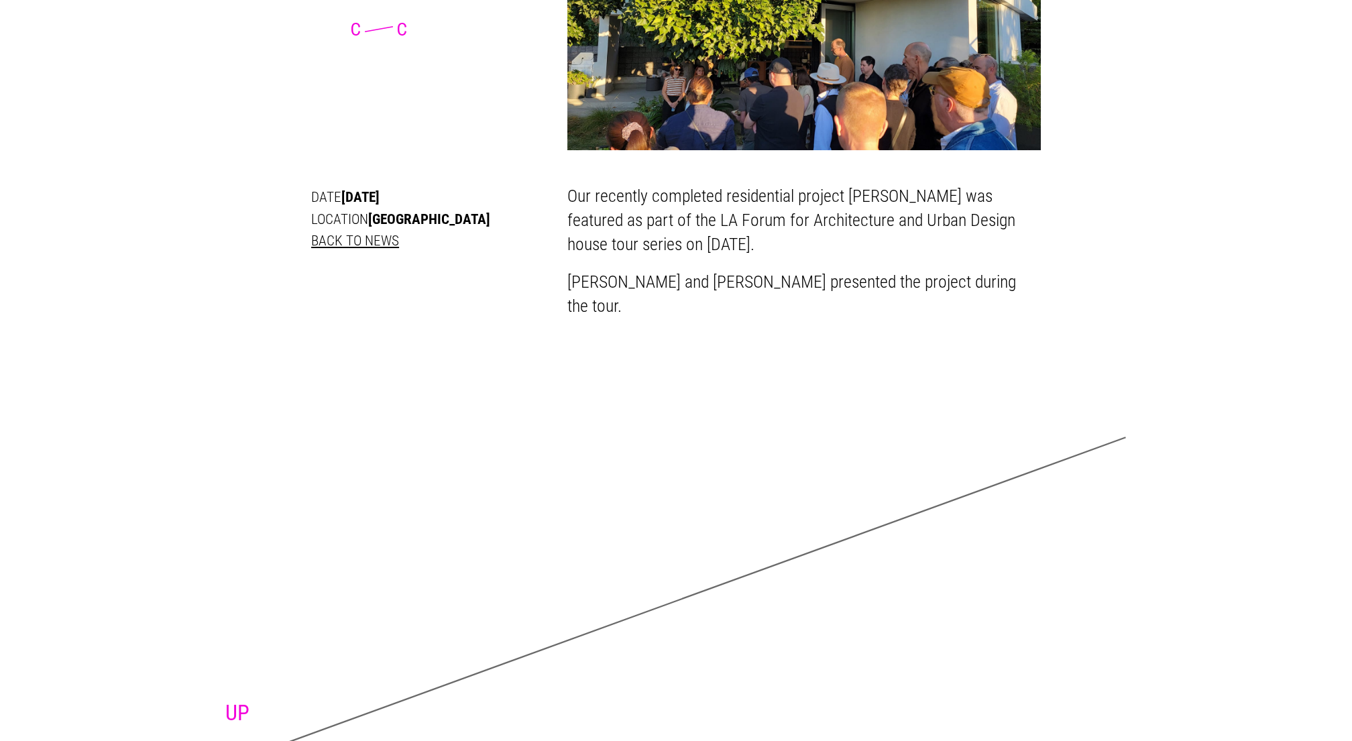
scroll to position [13, 0]
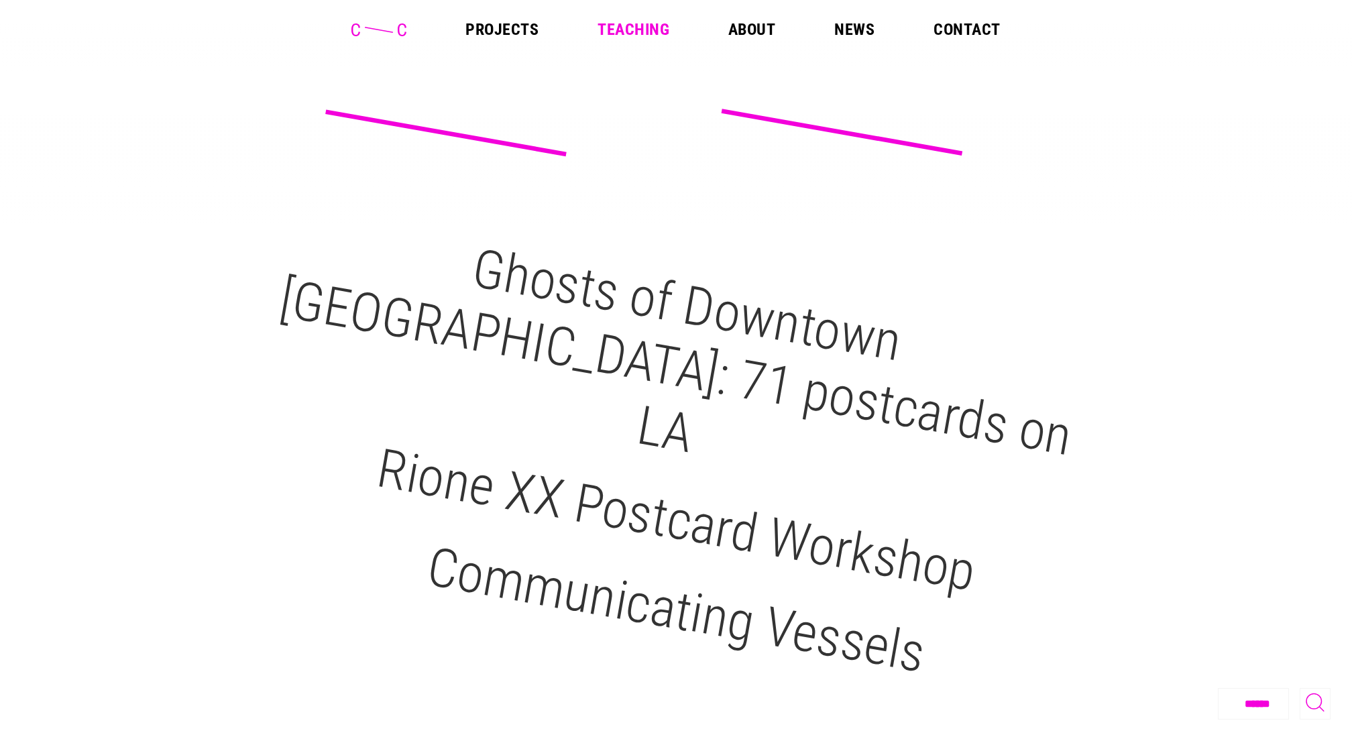
click at [348, 31] on div "Projects Teaching About News Contact" at bounding box center [676, 29] width 1330 height 16
click at [355, 23] on icon at bounding box center [378, 29] width 55 height 13
